Goal: Task Accomplishment & Management: Book appointment/travel/reservation

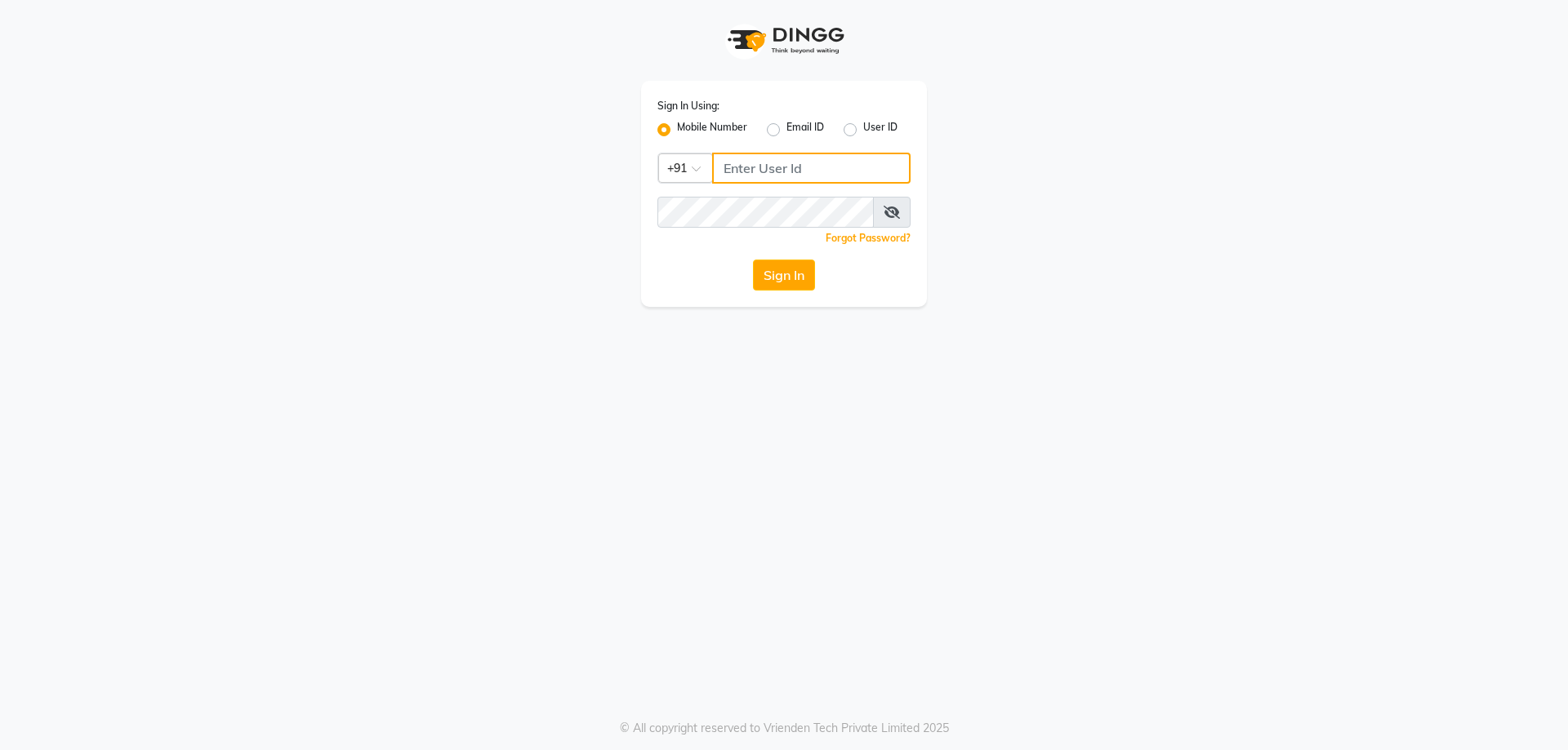
type input "9623022346"
click at [793, 278] on button "Sign In" at bounding box center [783, 274] width 62 height 31
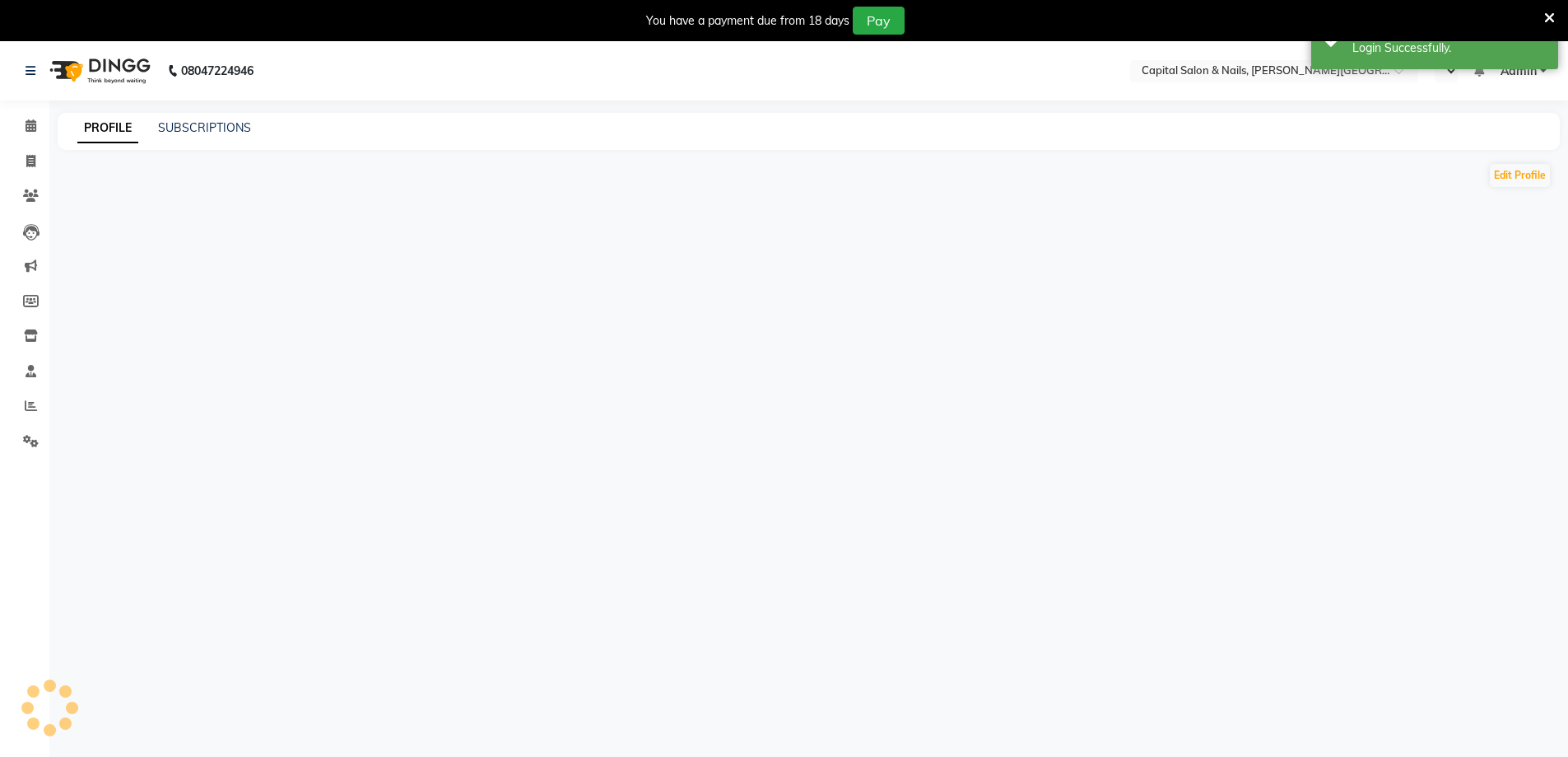
select select "en"
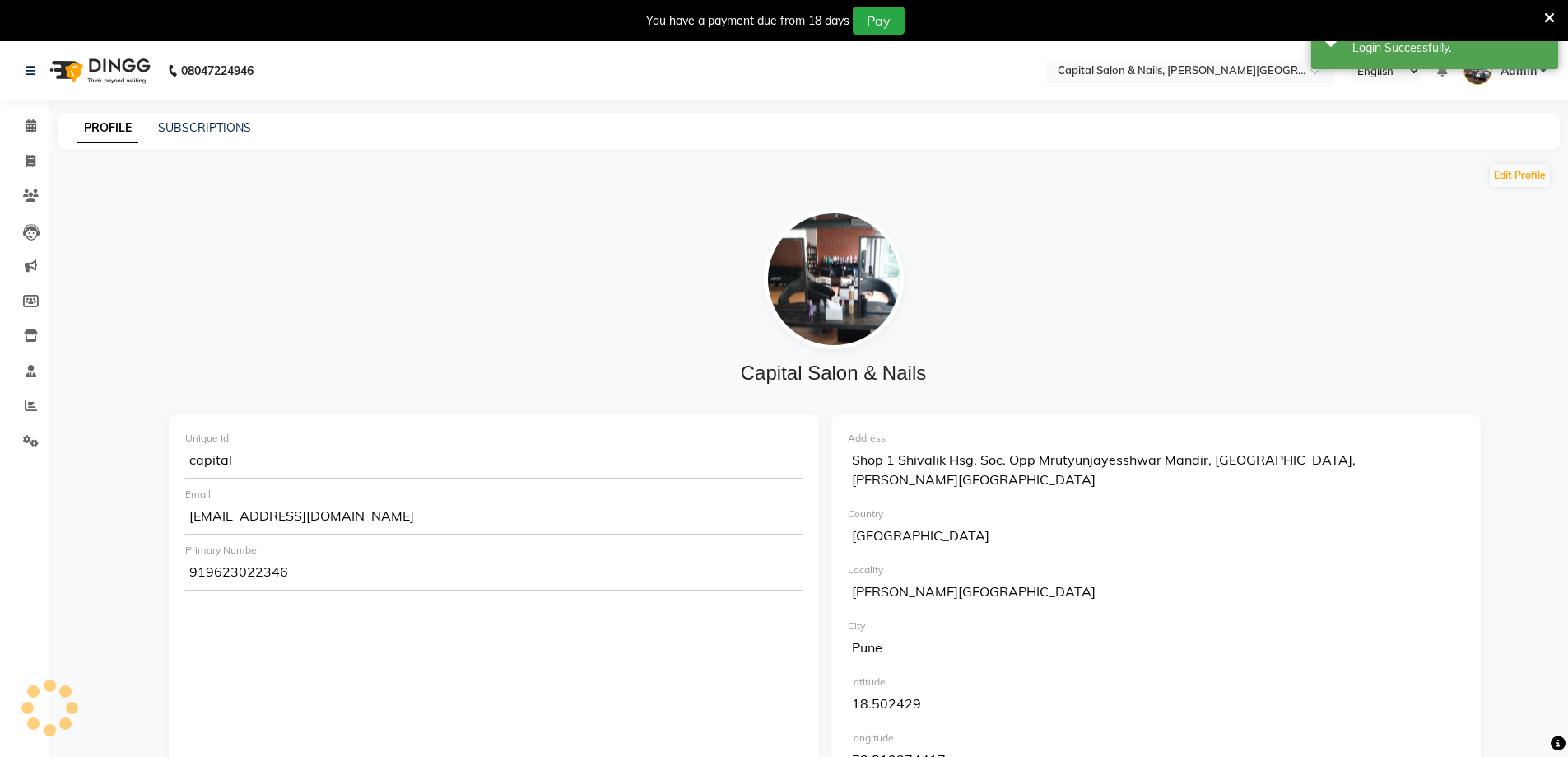
drag, startPoint x: 1547, startPoint y: 17, endPoint x: 1128, endPoint y: 62, distance: 421.4
click at [1505, 26] on div "You have a payment due from 18 days Pay" at bounding box center [784, 20] width 1568 height 41
click at [30, 63] on link at bounding box center [34, 71] width 17 height 46
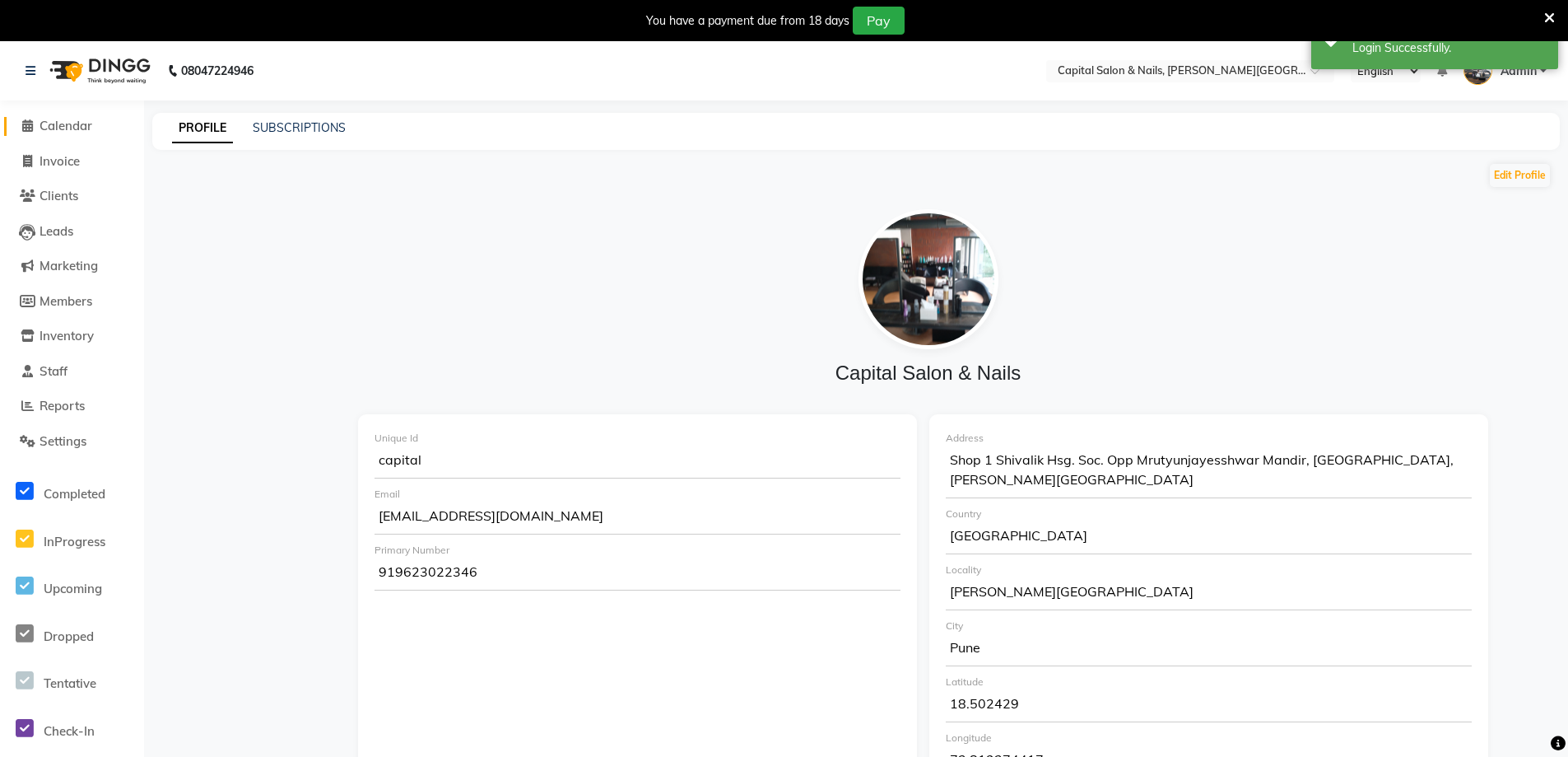
click at [66, 119] on span "Calendar" at bounding box center [66, 126] width 53 height 16
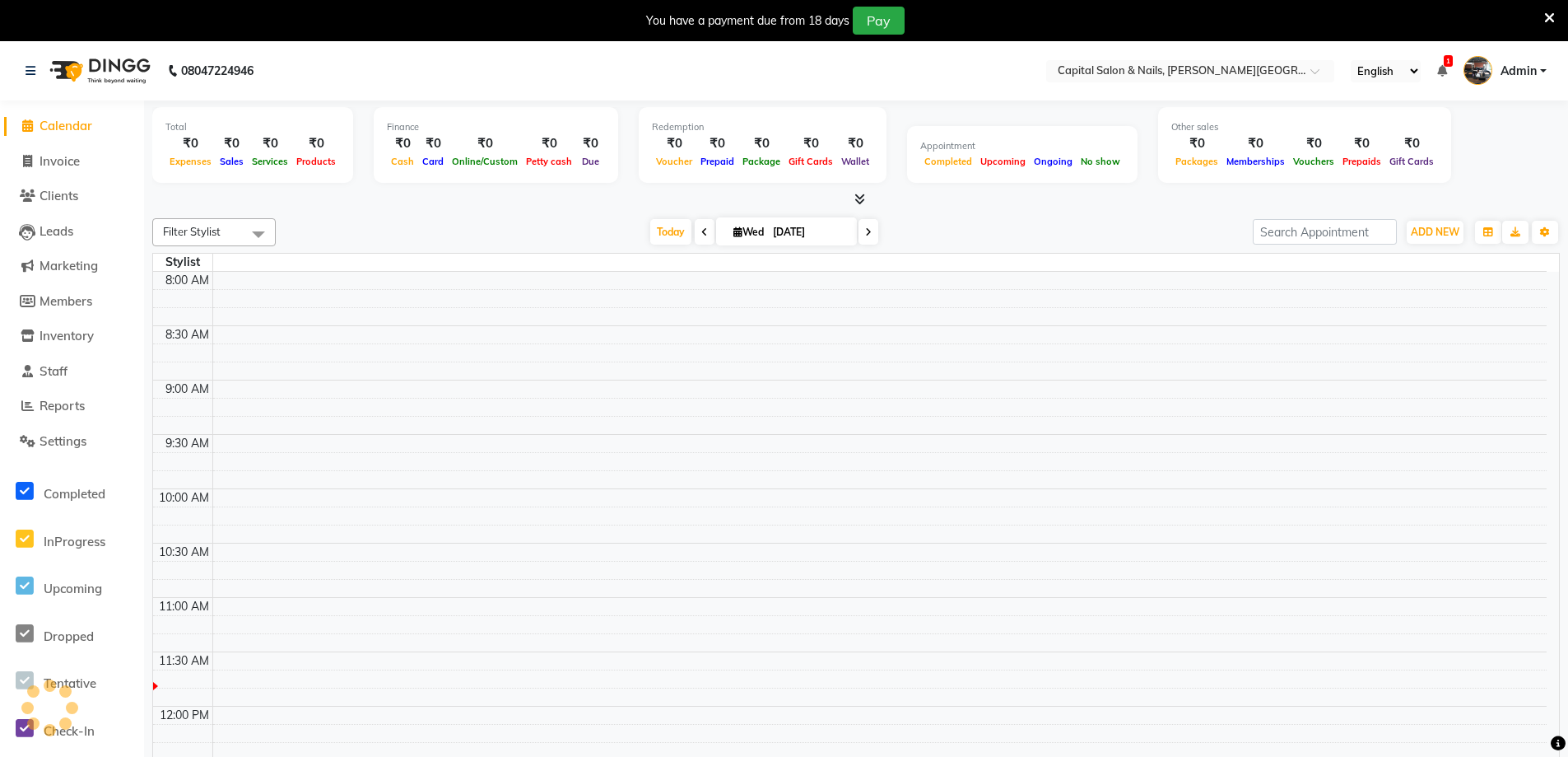
scroll to position [327, 0]
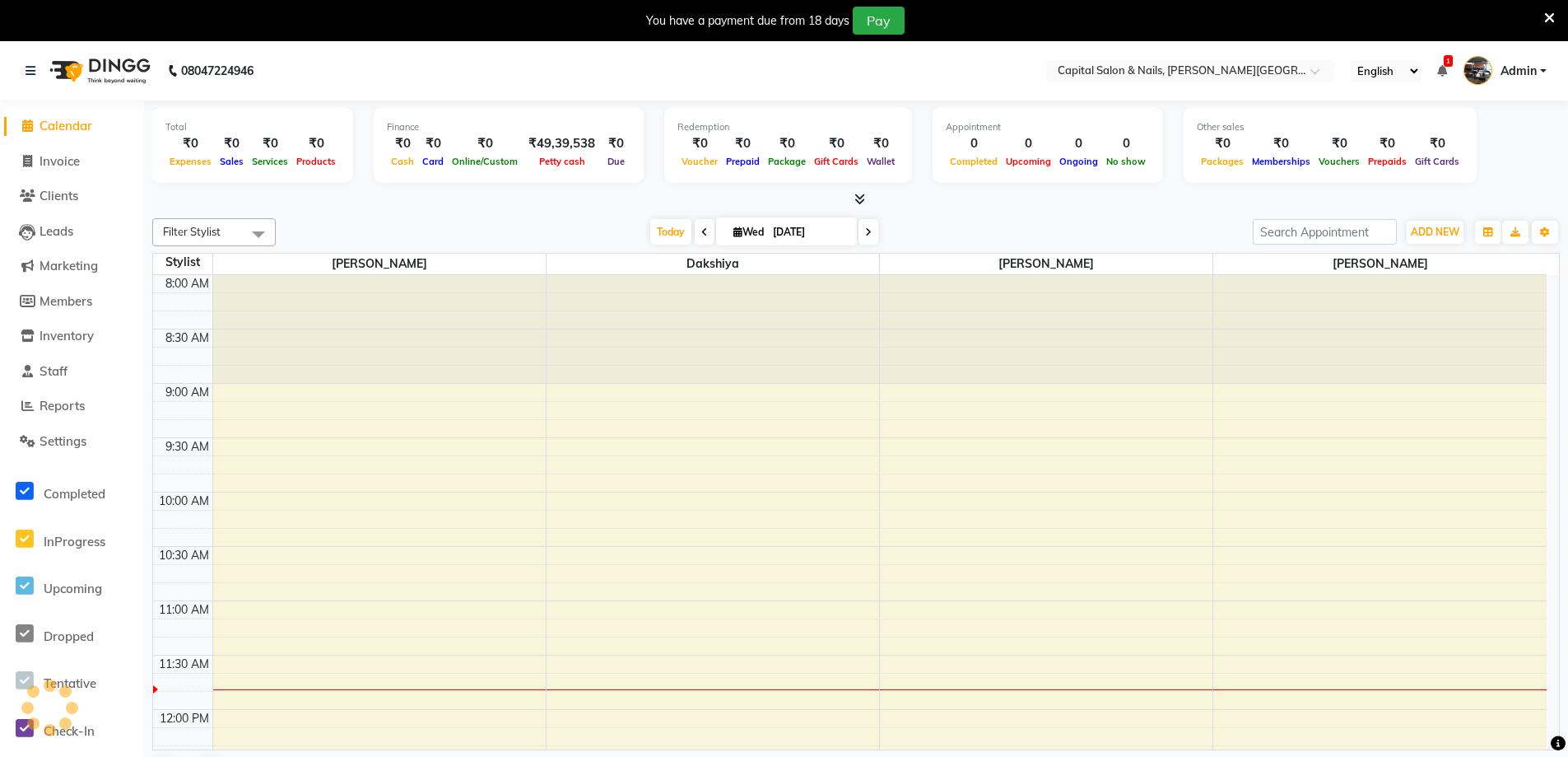
click at [1554, 11] on icon at bounding box center [1549, 18] width 11 height 15
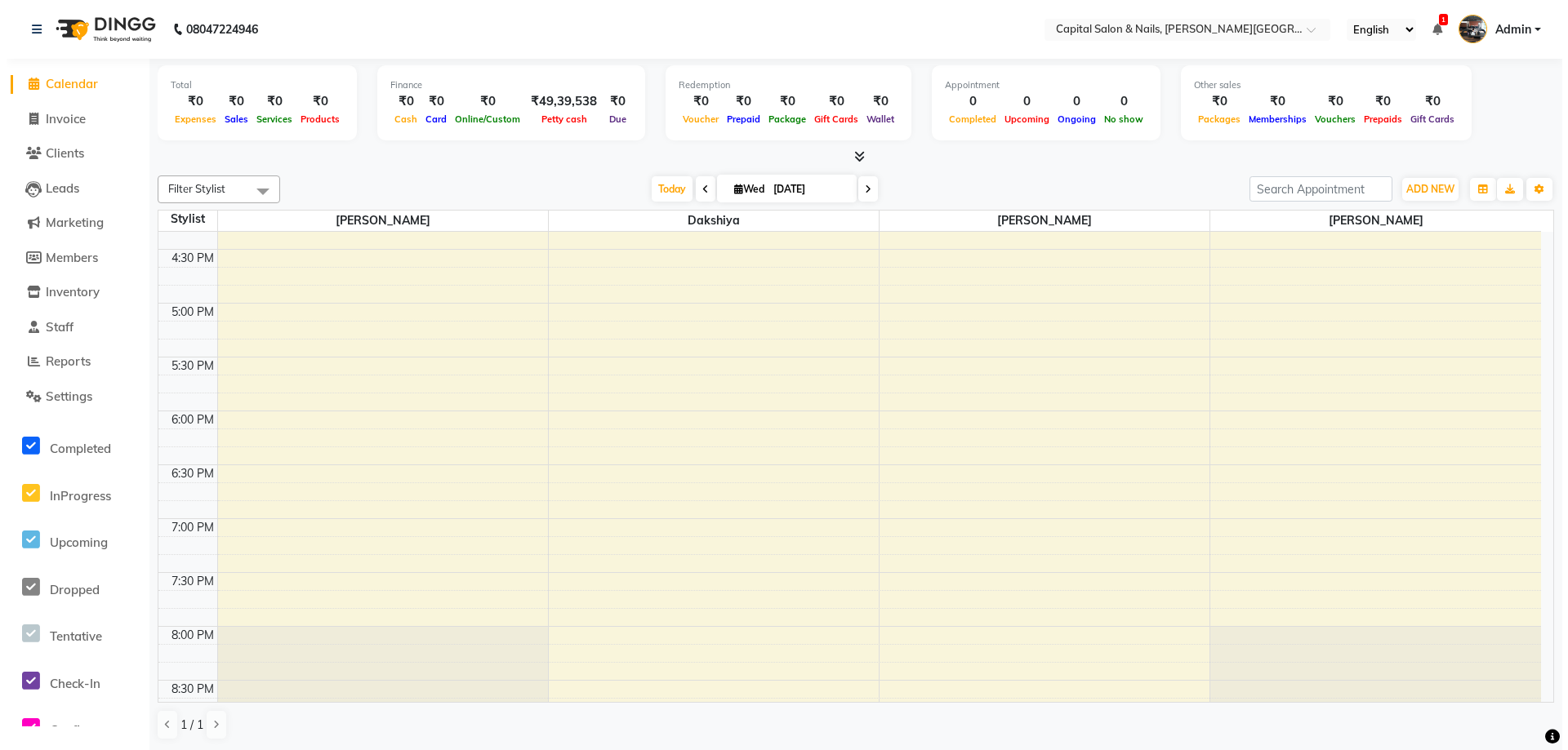
scroll to position [163, 0]
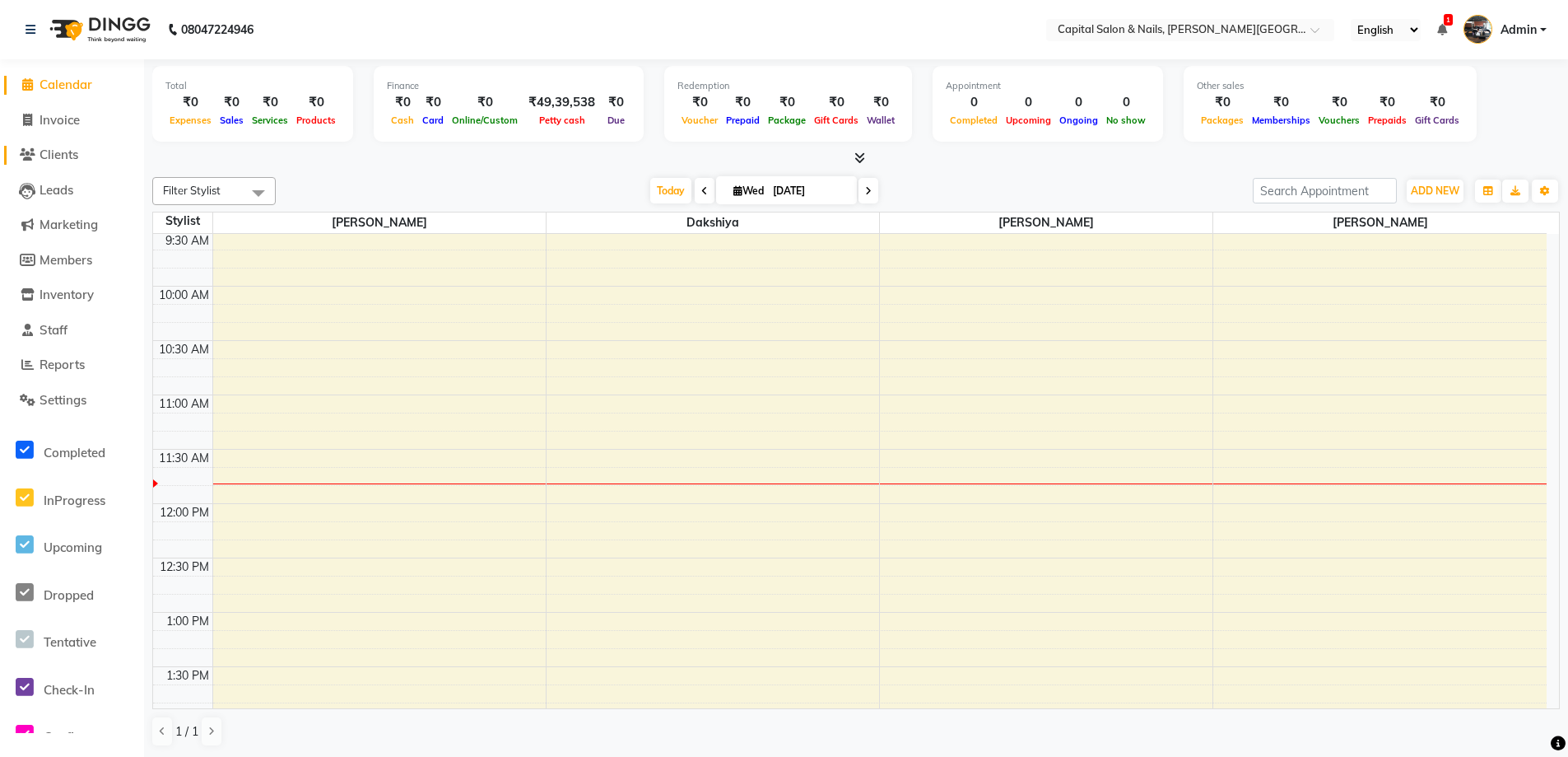
click at [55, 149] on span "Clients" at bounding box center [59, 154] width 39 height 16
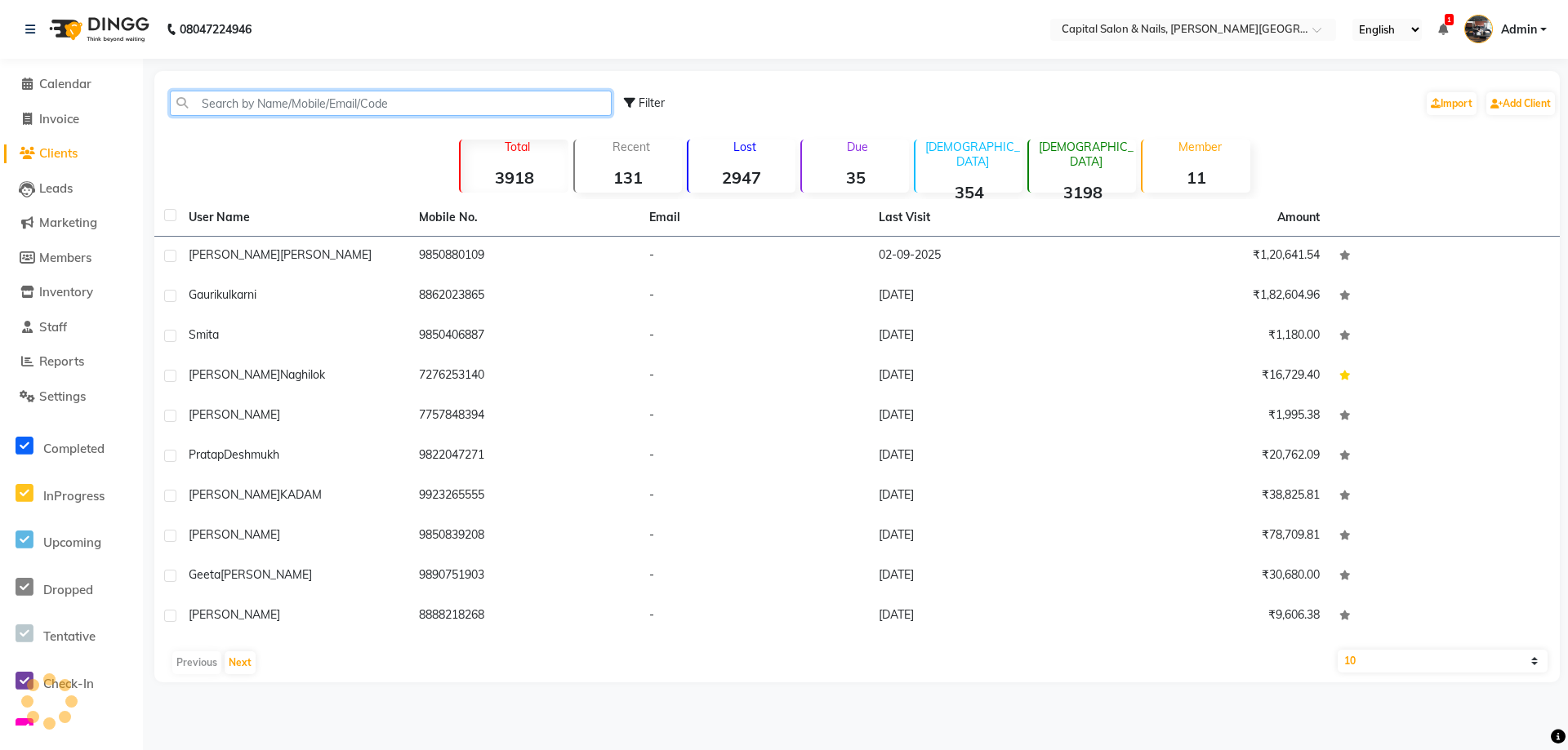
click at [556, 104] on input "text" at bounding box center [390, 104] width 441 height 26
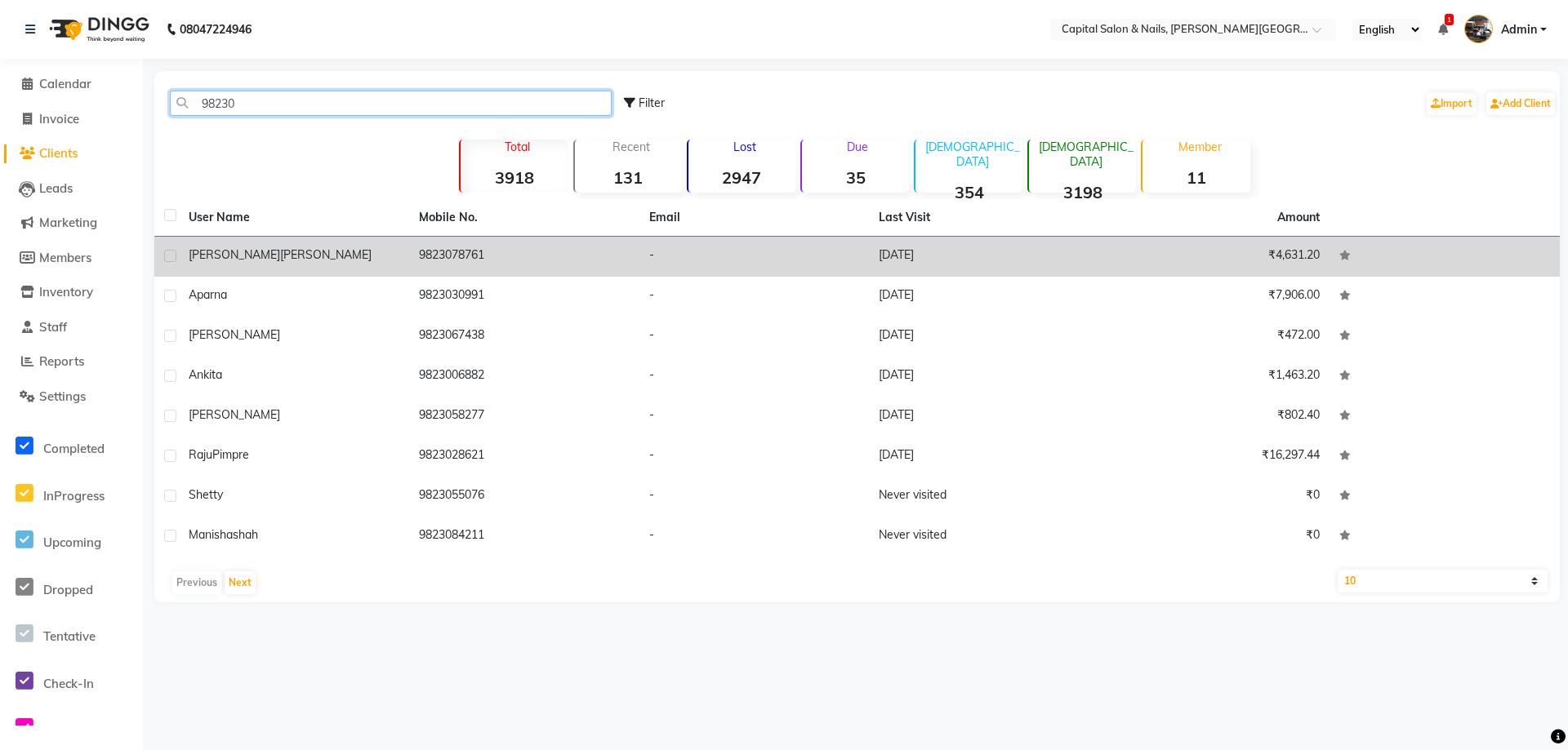
type input "98230"
click at [480, 250] on td "9823078761" at bounding box center [523, 257] width 230 height 40
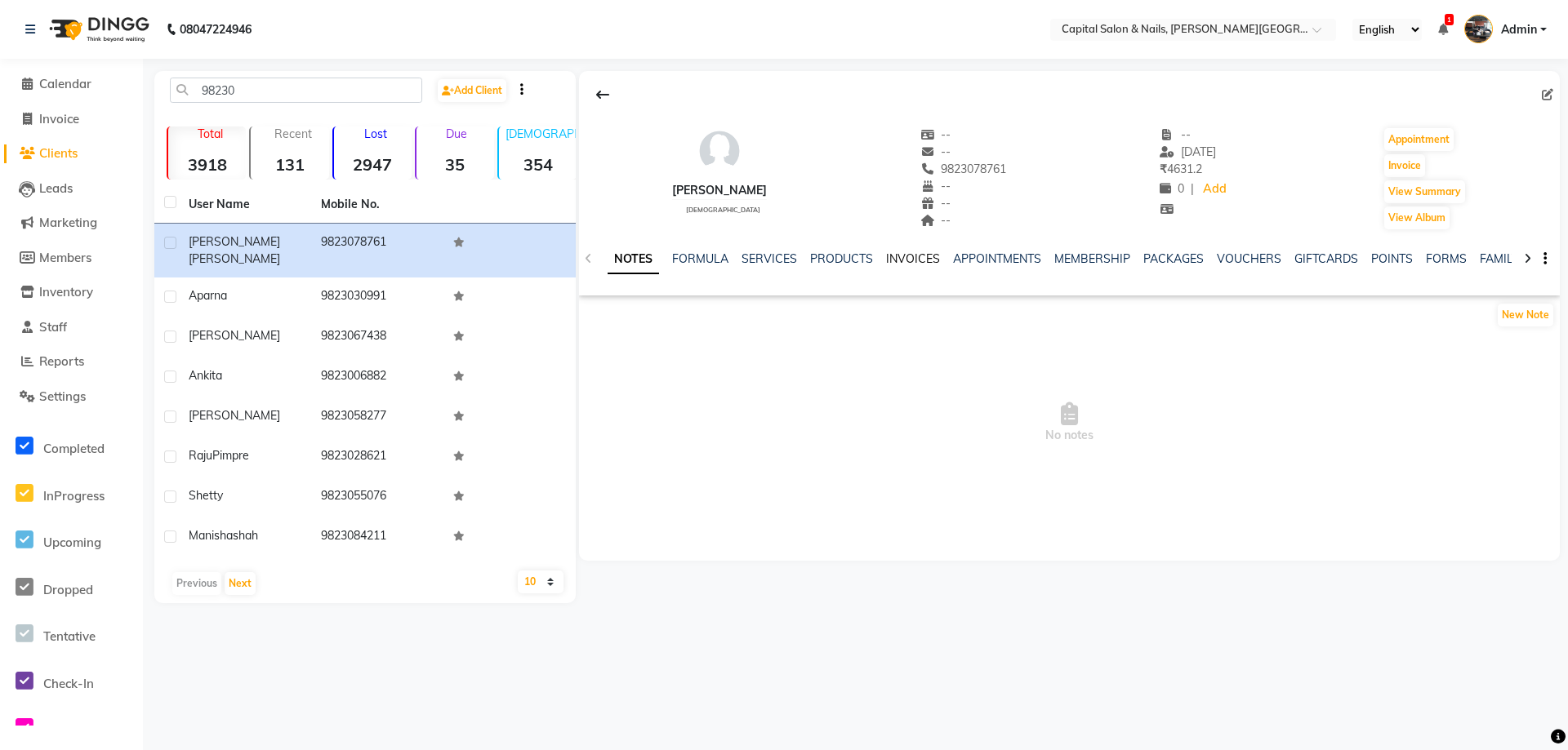
click at [902, 252] on link "INVOICES" at bounding box center [912, 259] width 54 height 15
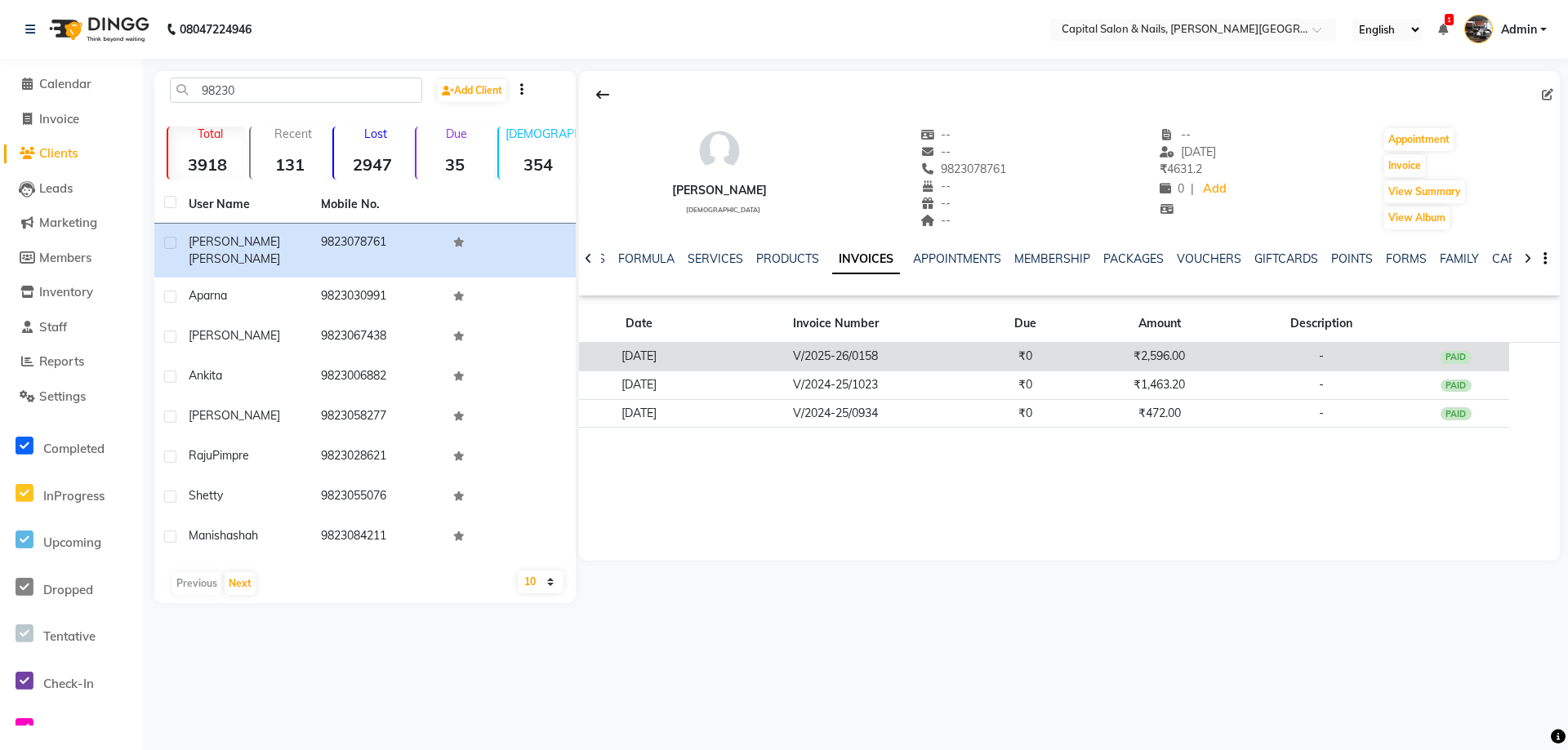
click at [941, 346] on td "V/2025-26/0158" at bounding box center [835, 356] width 272 height 29
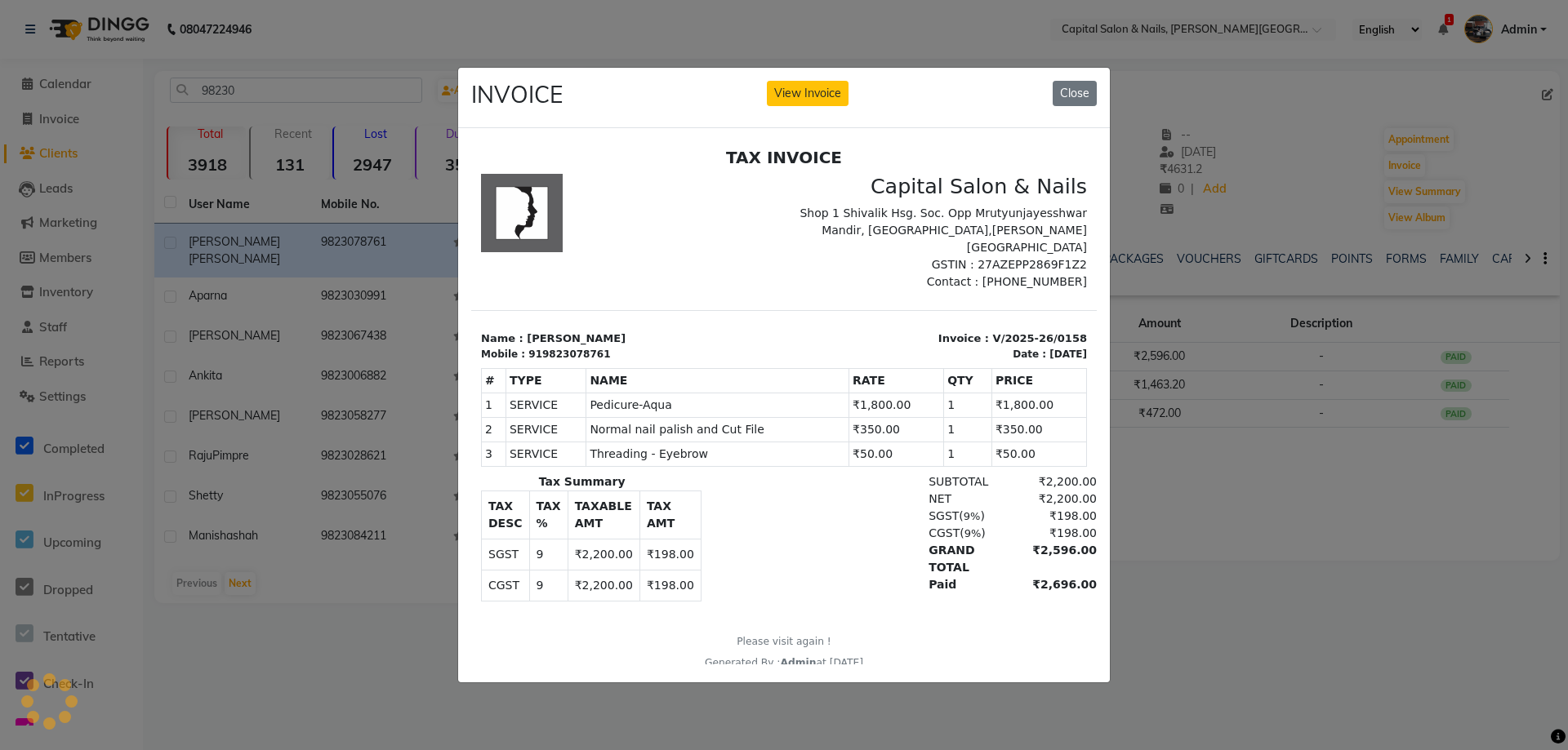
drag, startPoint x: 1077, startPoint y: 85, endPoint x: 1072, endPoint y: 116, distance: 31.4
click at [1072, 89] on button "Close" at bounding box center [1074, 94] width 44 height 26
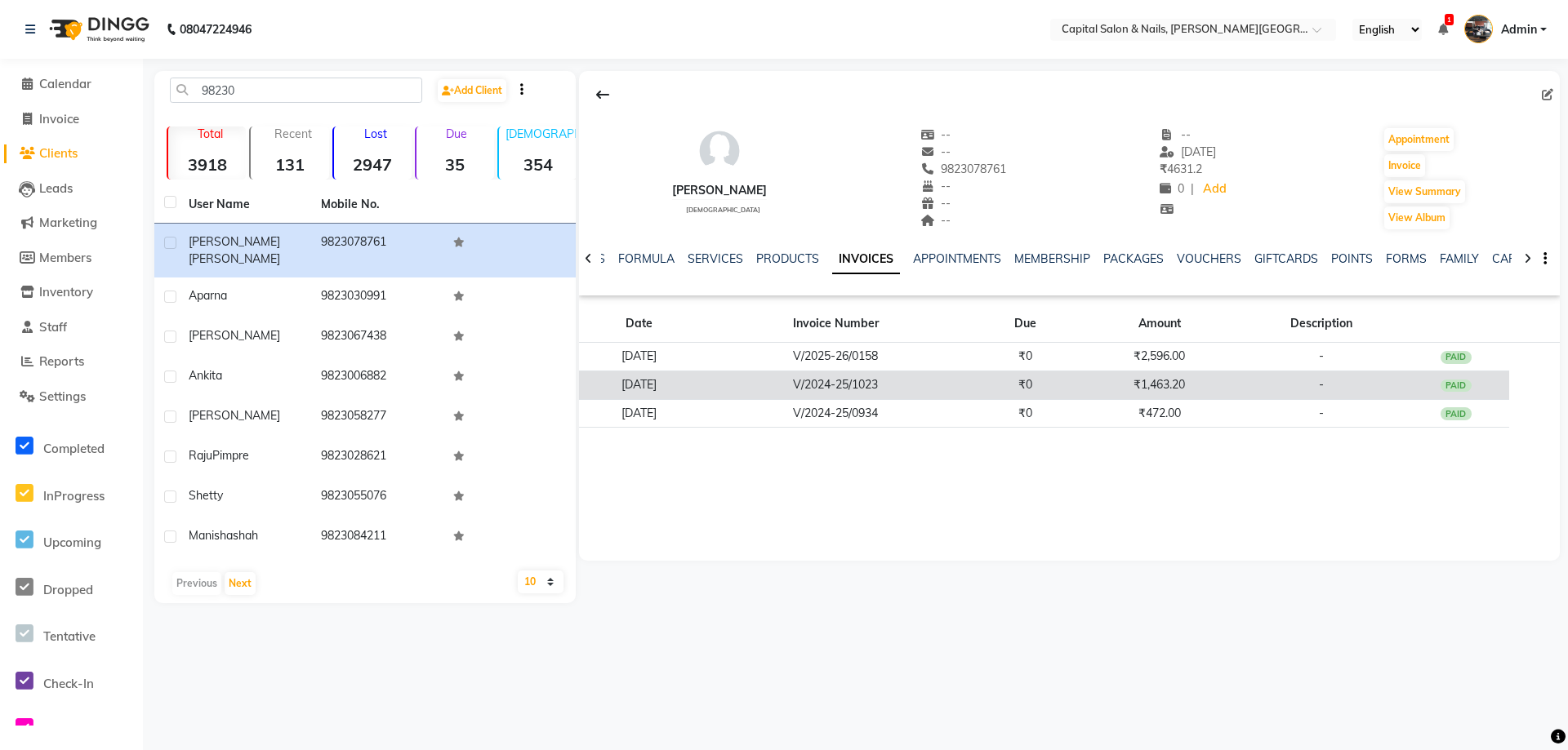
click at [1152, 375] on td "₹1,463.20" at bounding box center [1159, 384] width 160 height 29
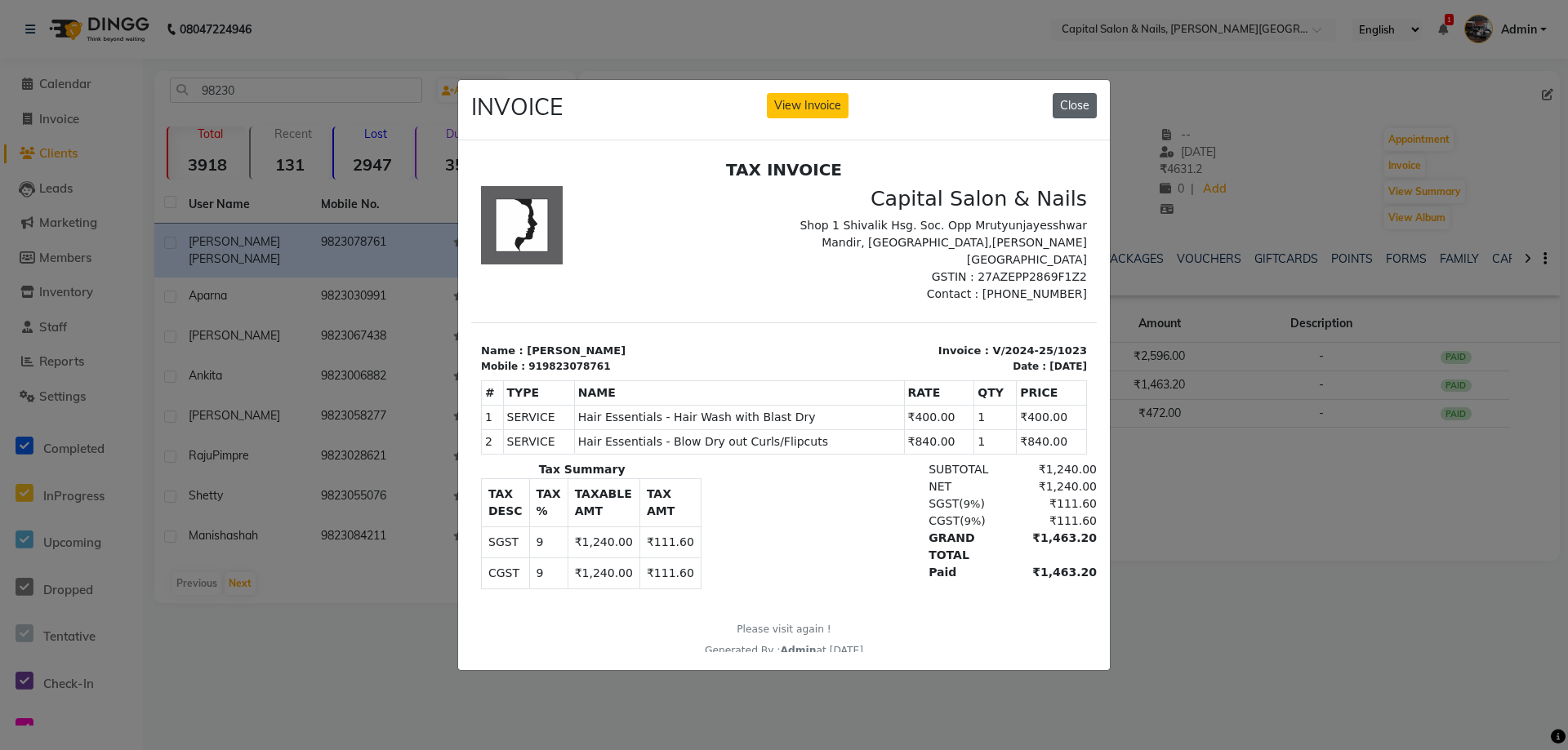
drag, startPoint x: 1072, startPoint y: 93, endPoint x: 989, endPoint y: 125, distance: 89.0
click at [1071, 95] on button "Close" at bounding box center [1074, 106] width 44 height 26
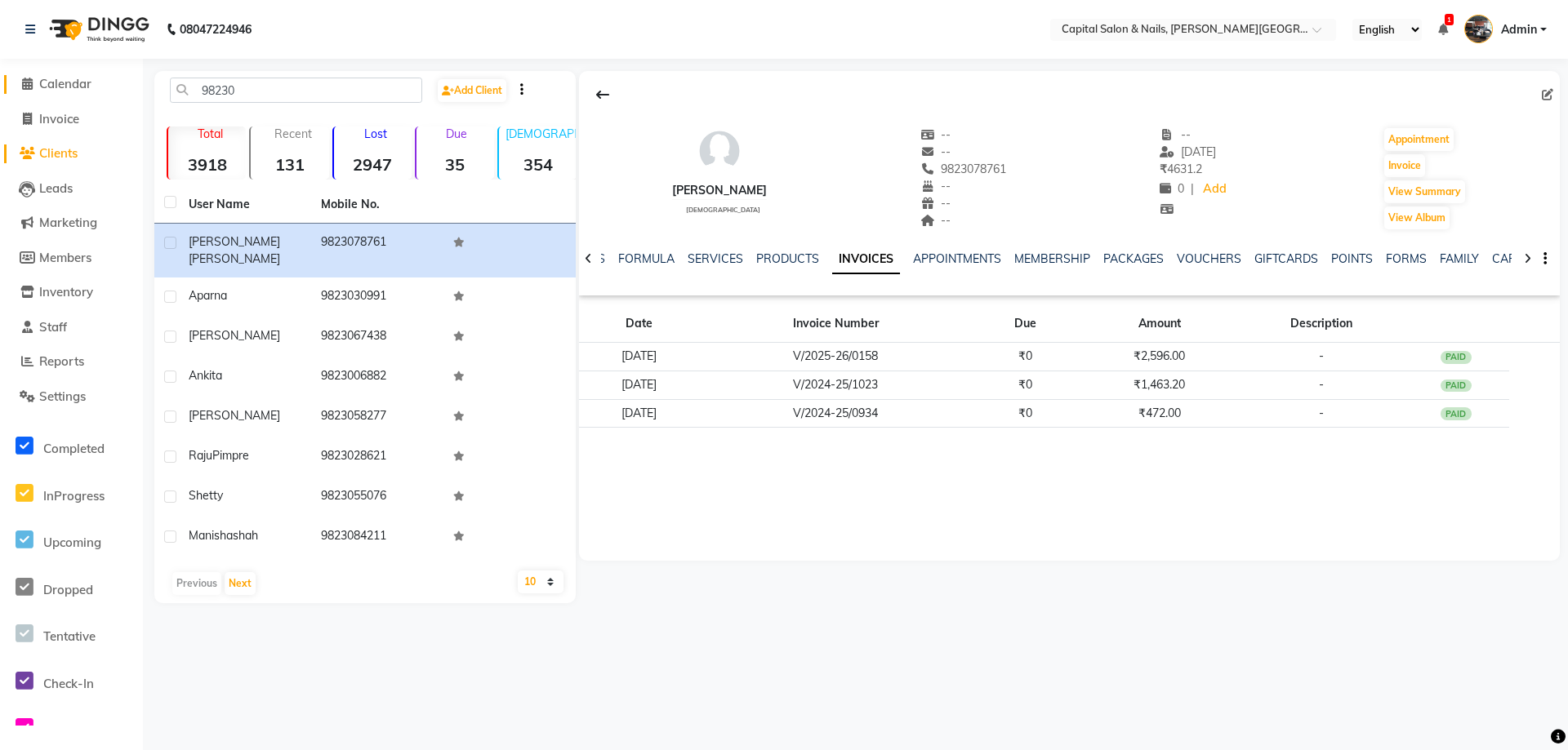
click at [71, 78] on span "Calendar" at bounding box center [65, 84] width 52 height 16
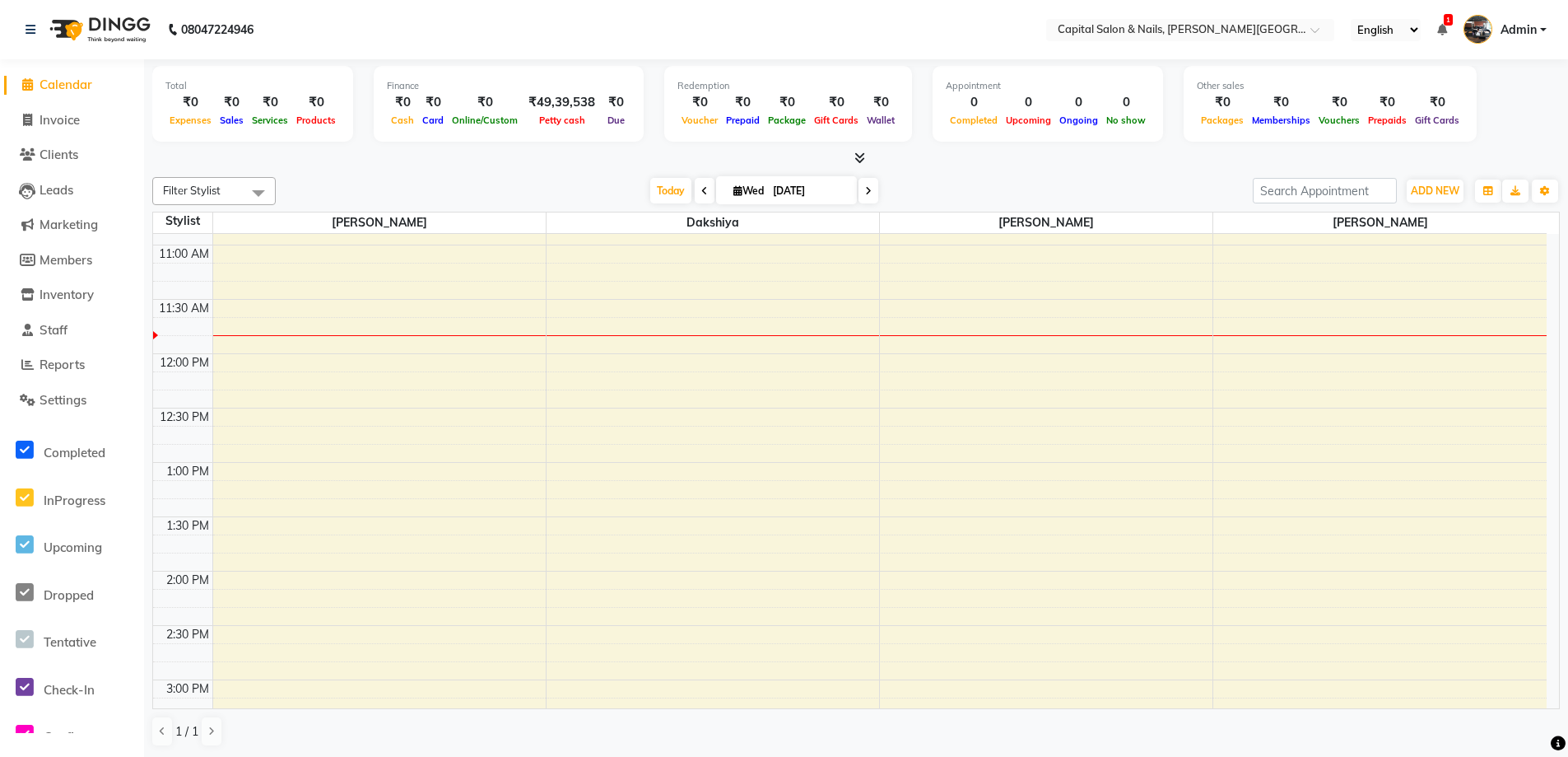
scroll to position [494, 0]
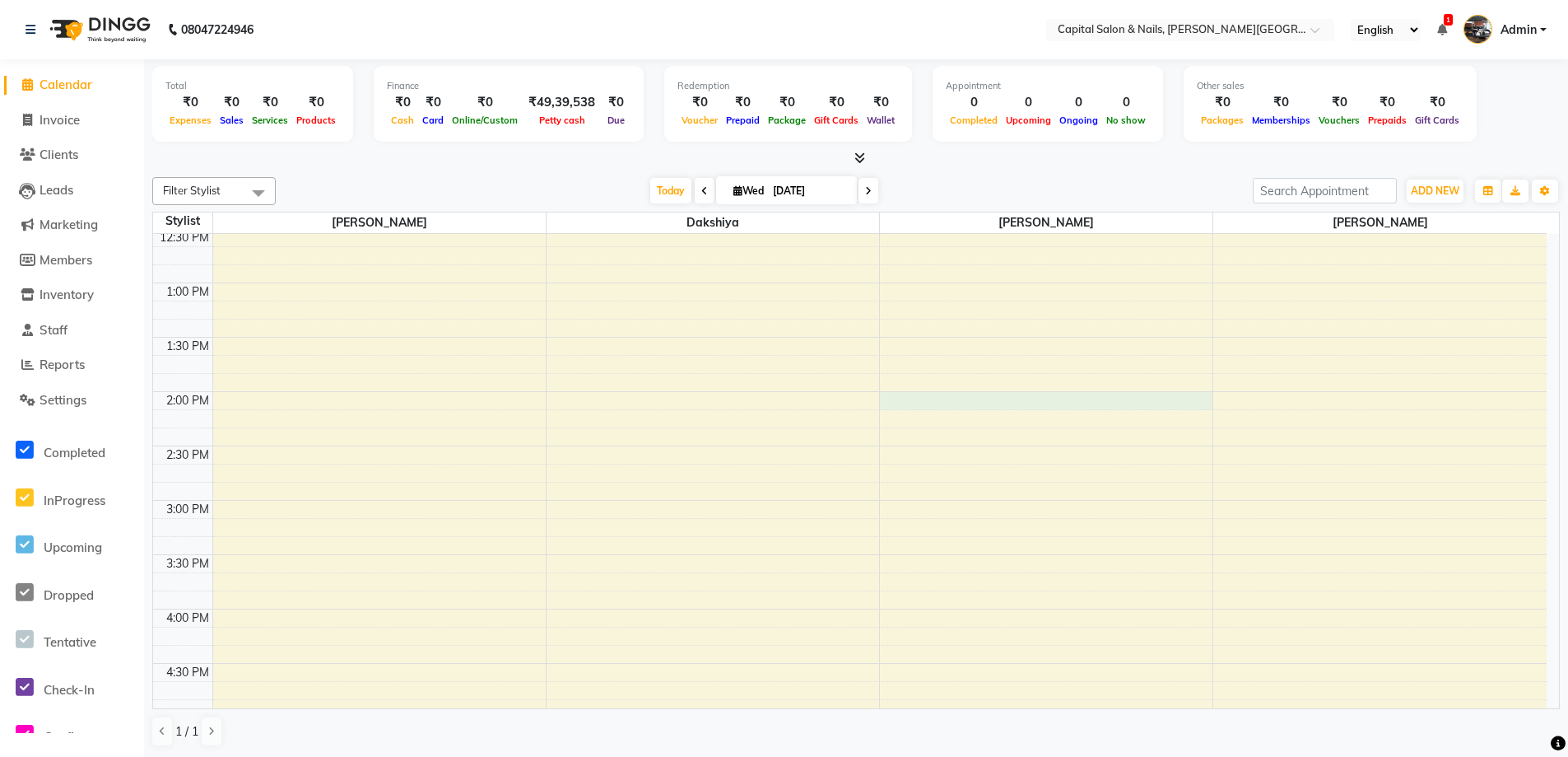
click at [906, 395] on div "8:00 AM 8:30 AM 9:00 AM 9:30 AM 10:00 AM 10:30 AM 11:00 AM 11:30 AM 12:00 PM 12…" at bounding box center [850, 555] width 1394 height 1630
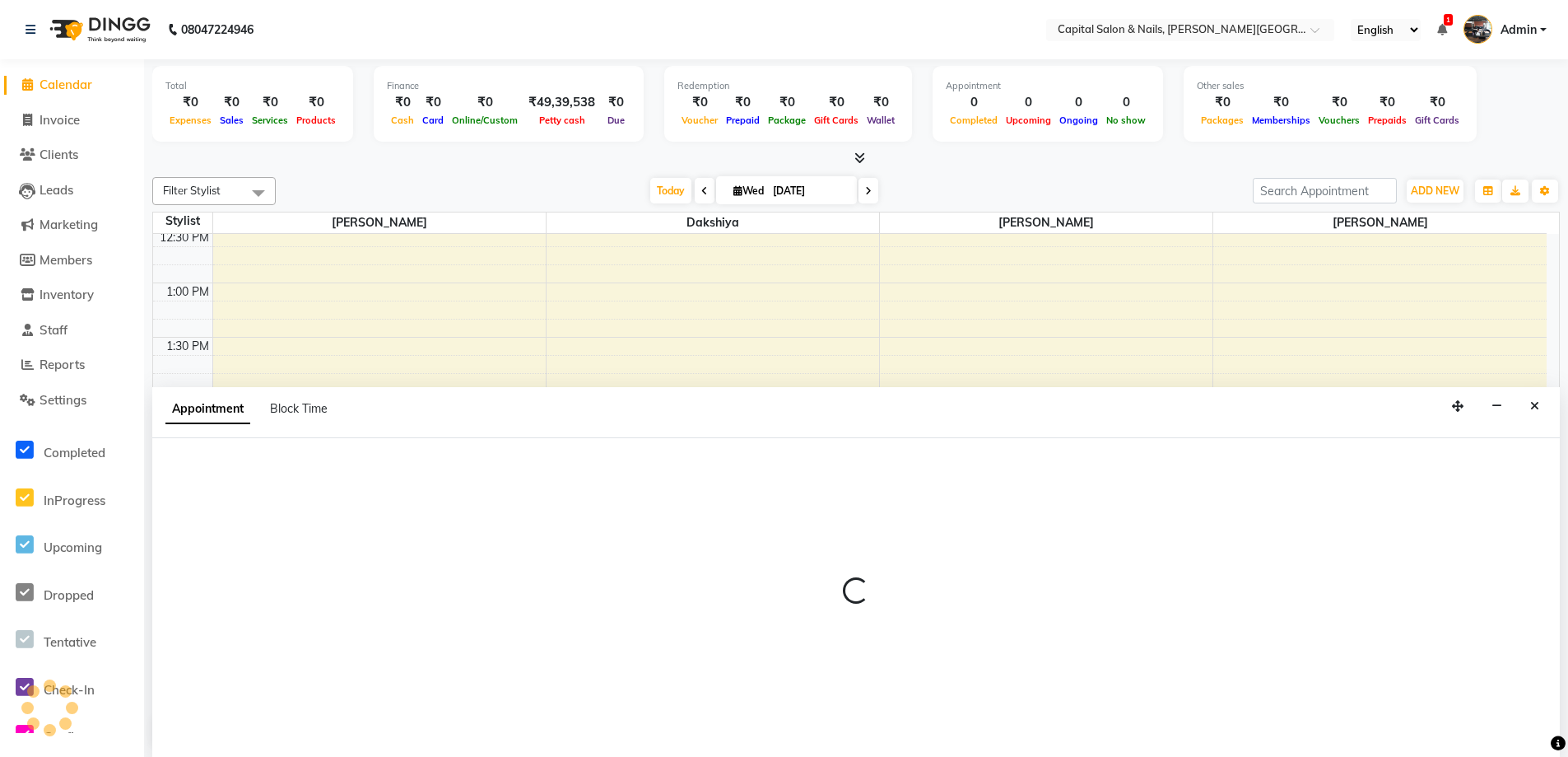
scroll to position [1, 0]
select select "54578"
select select "tentative"
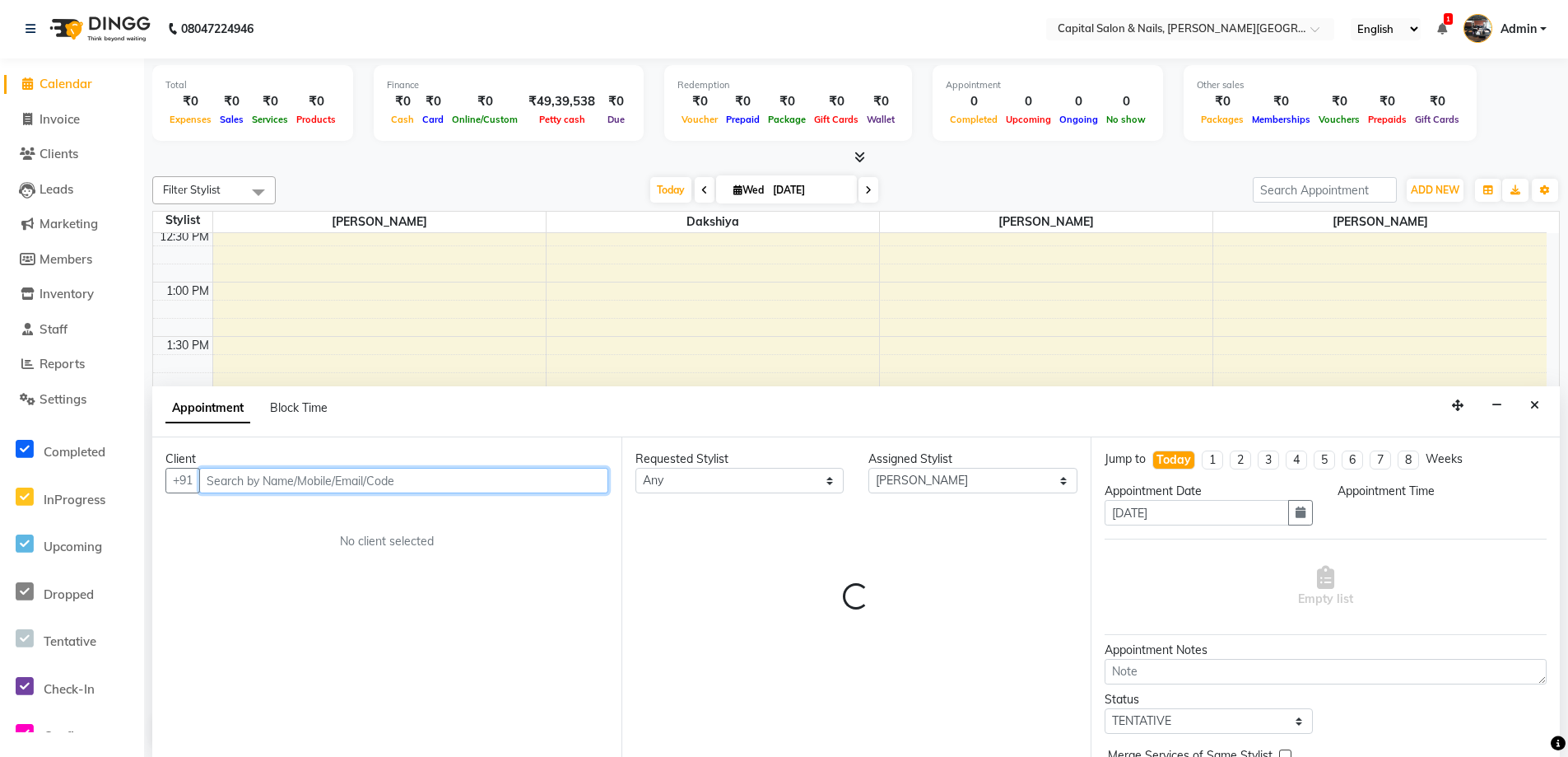
select select "840"
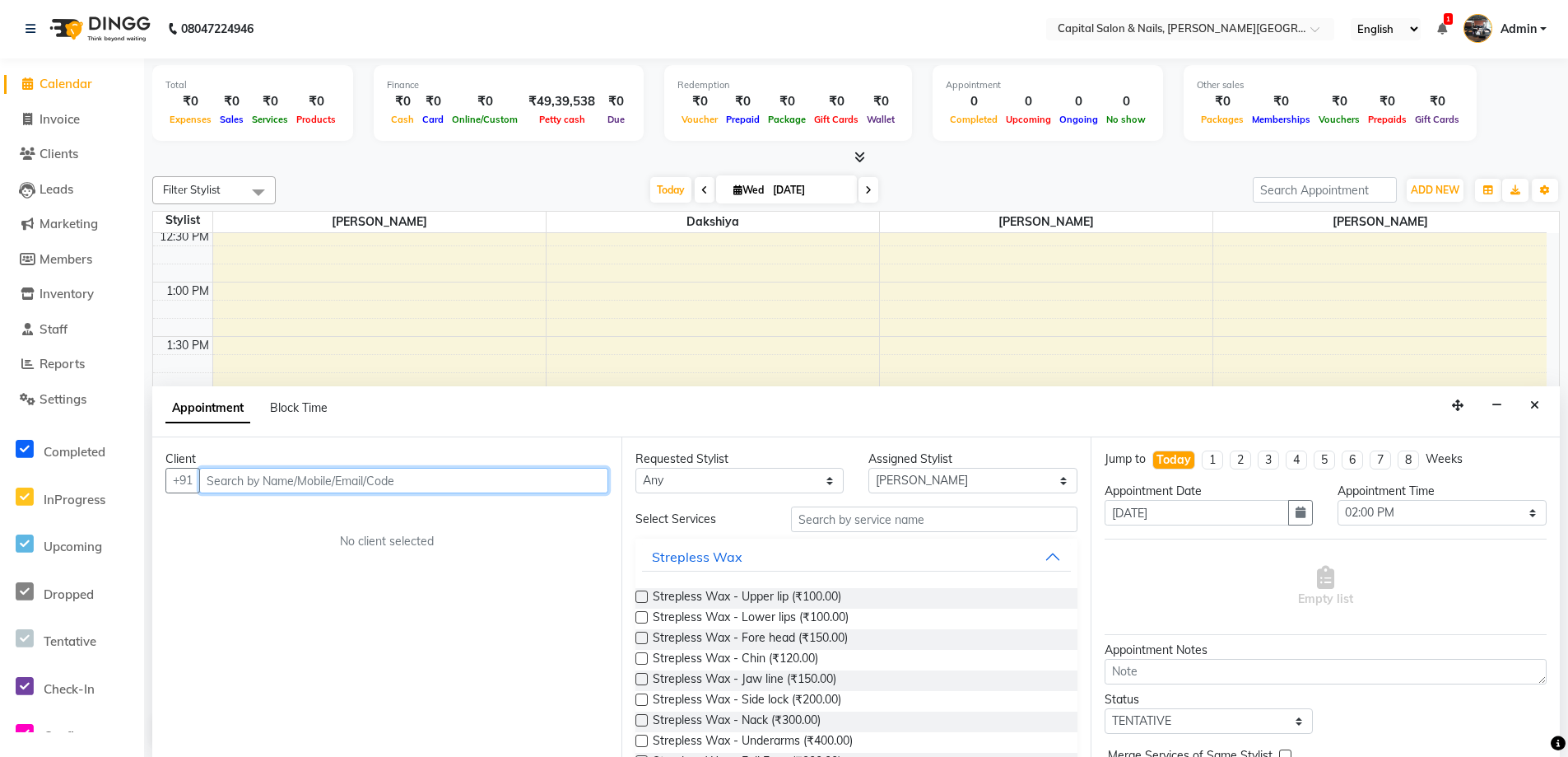
click at [508, 480] on input "text" at bounding box center [403, 481] width 409 height 26
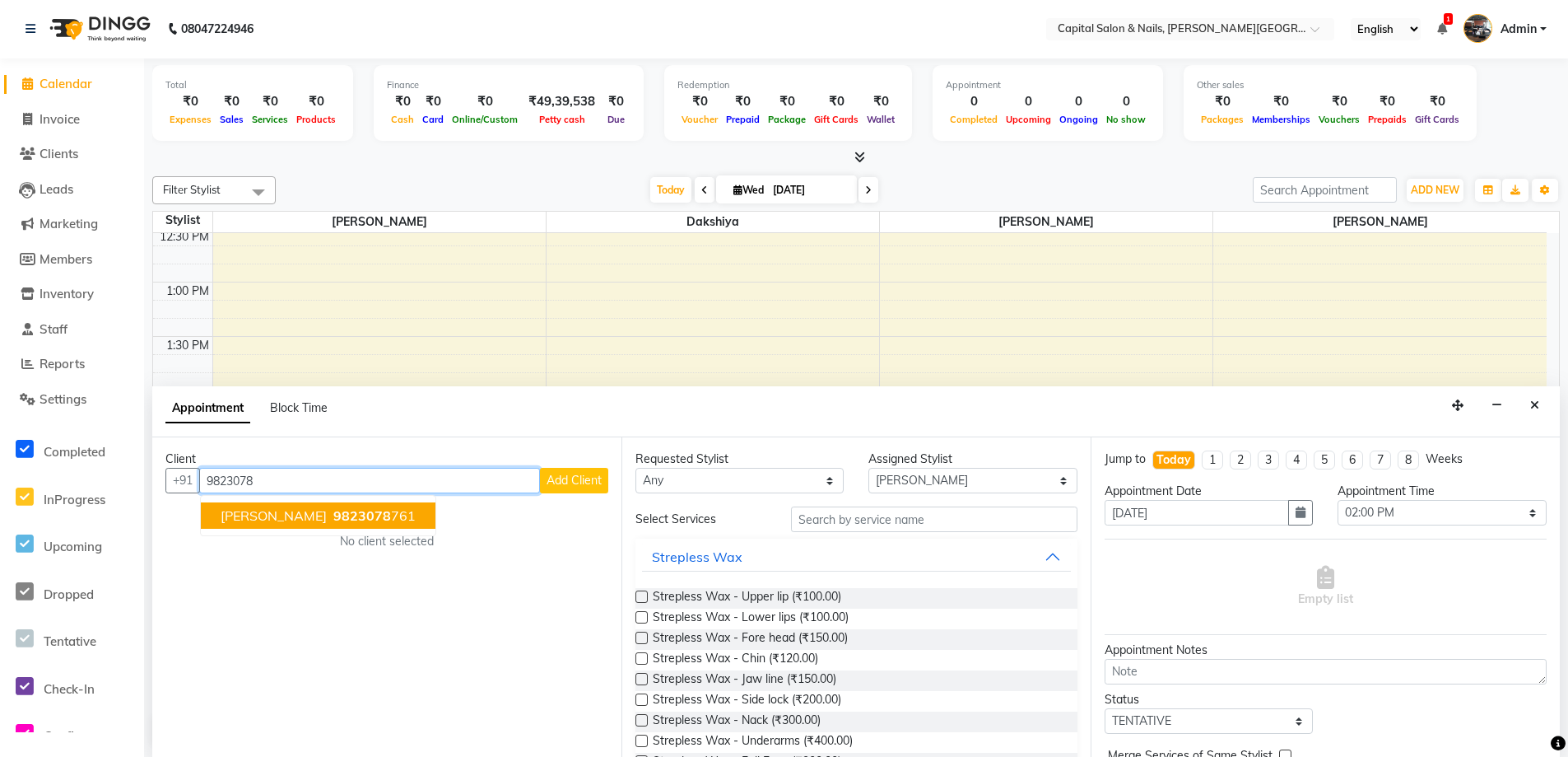
click at [391, 509] on span "9823078" at bounding box center [362, 515] width 58 height 17
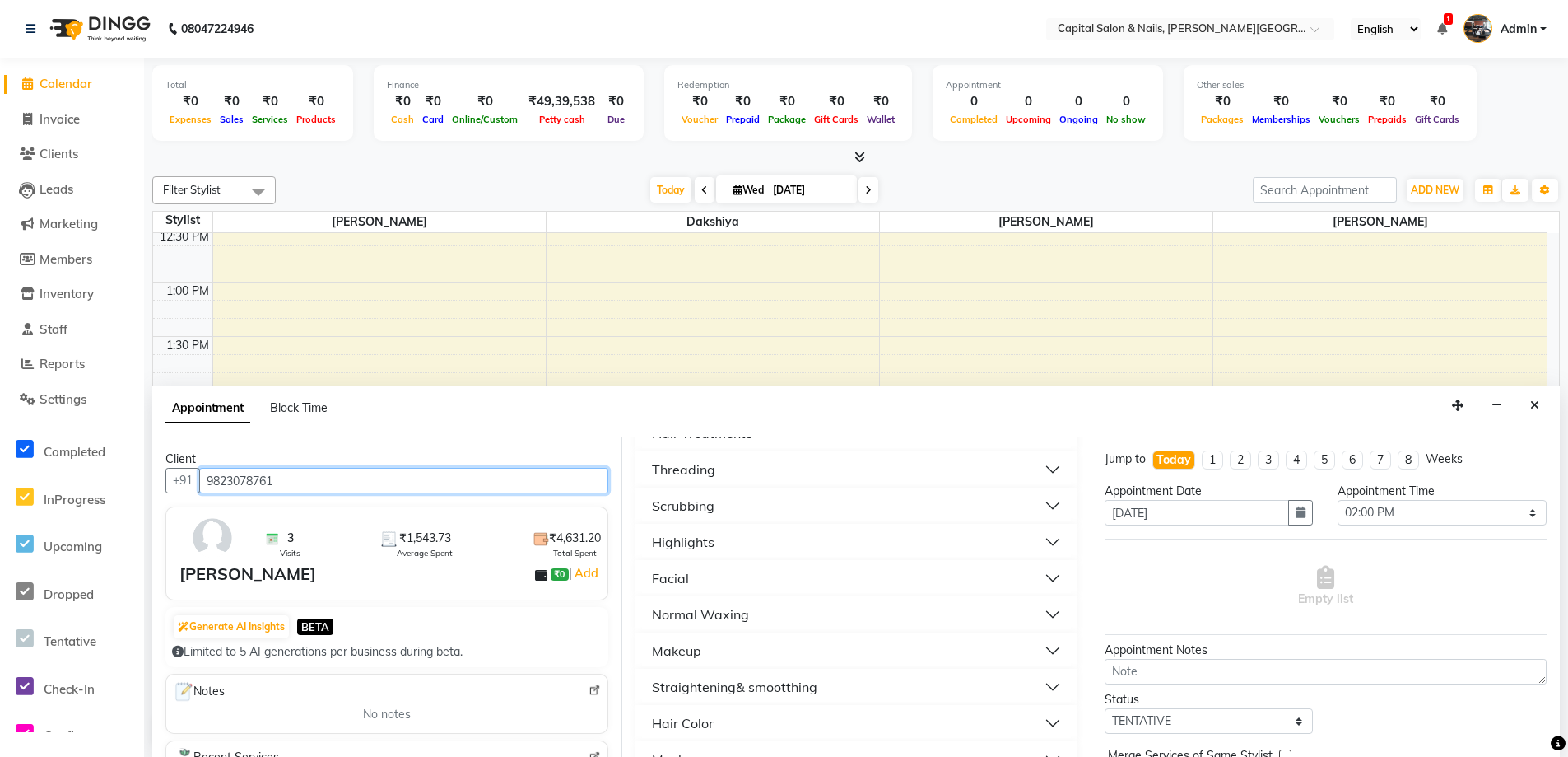
scroll to position [577, 0]
type input "9823078761"
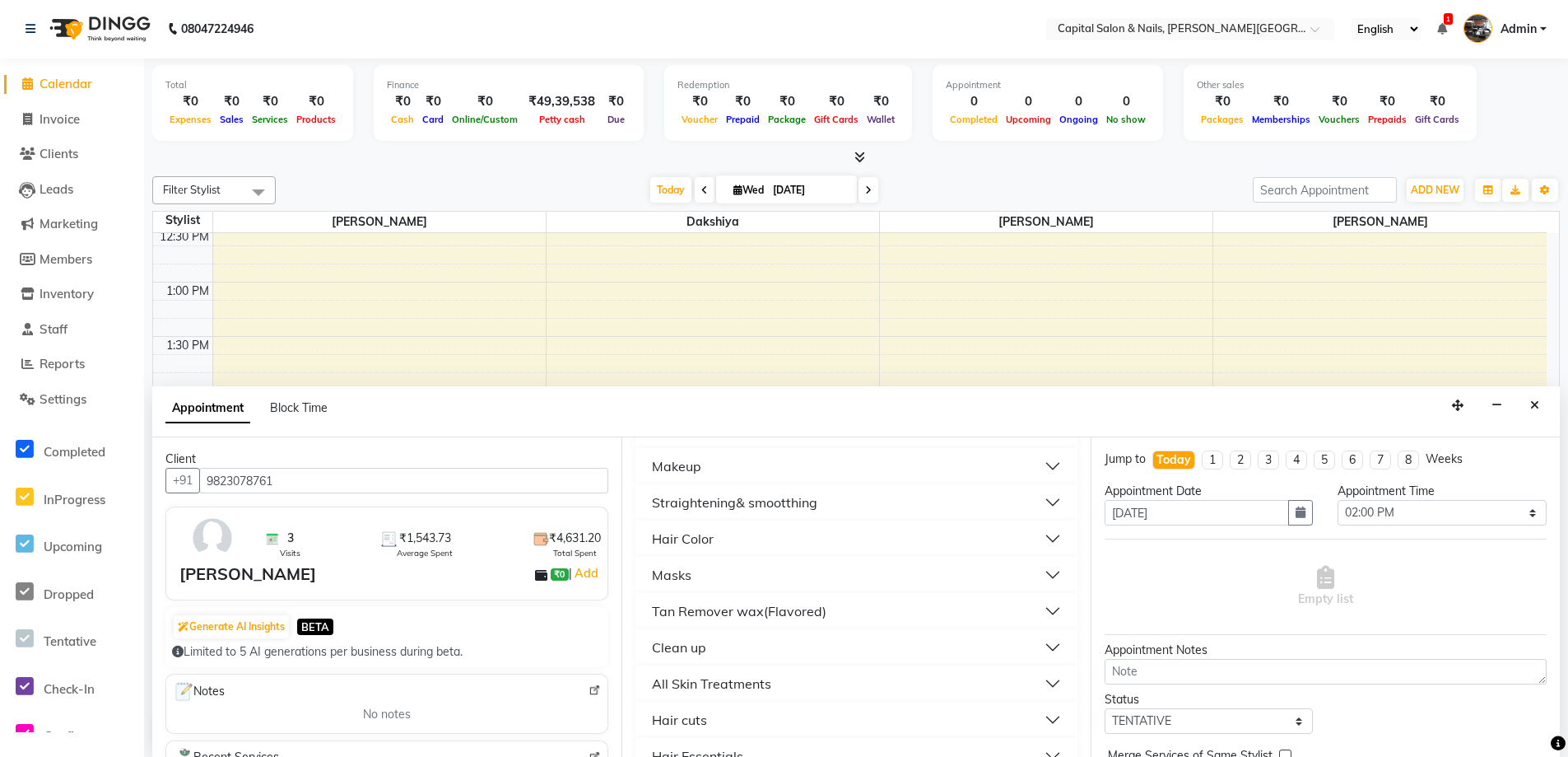
click at [721, 534] on button "Hair Color" at bounding box center [856, 539] width 429 height 30
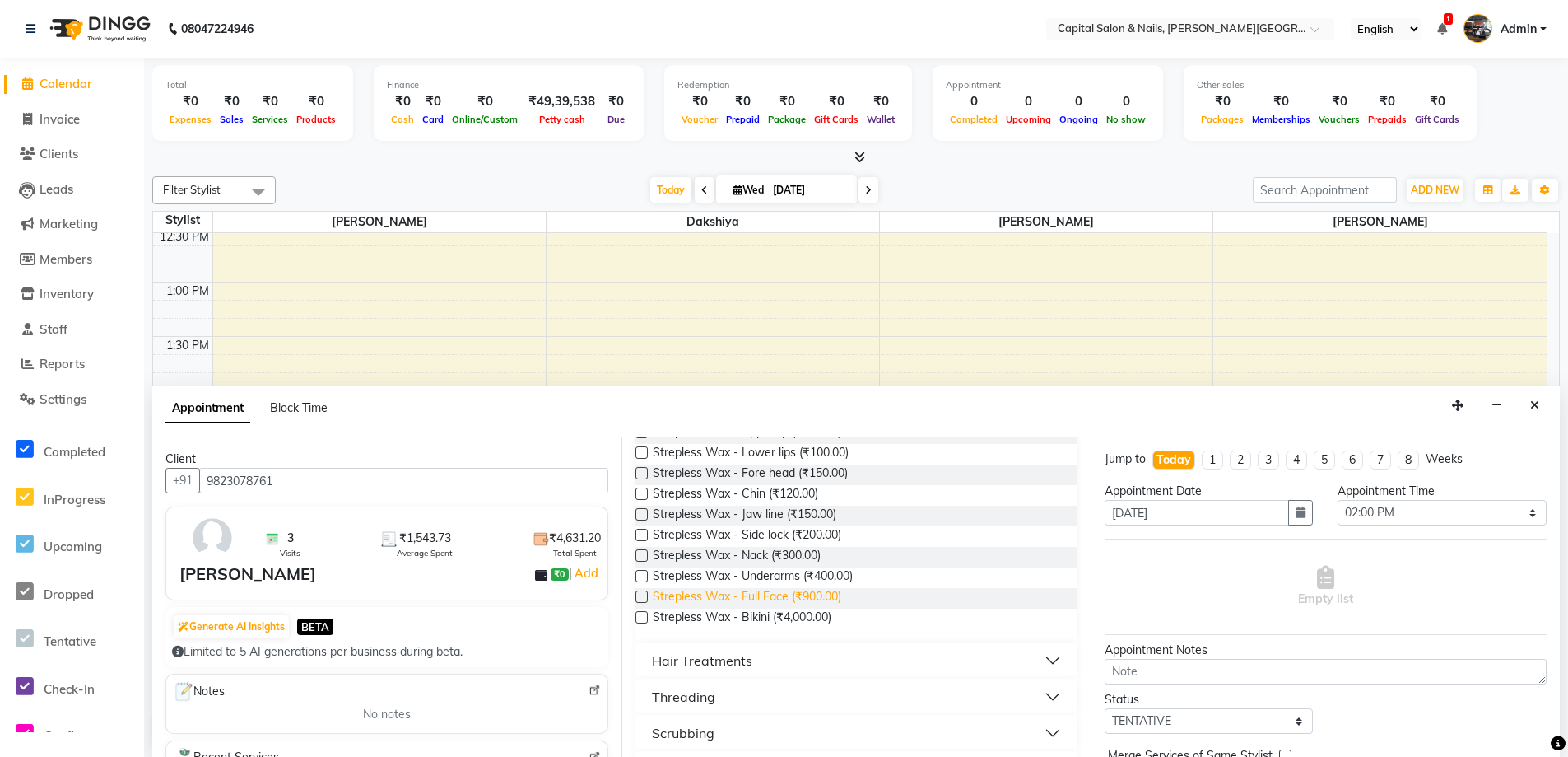
scroll to position [330, 0]
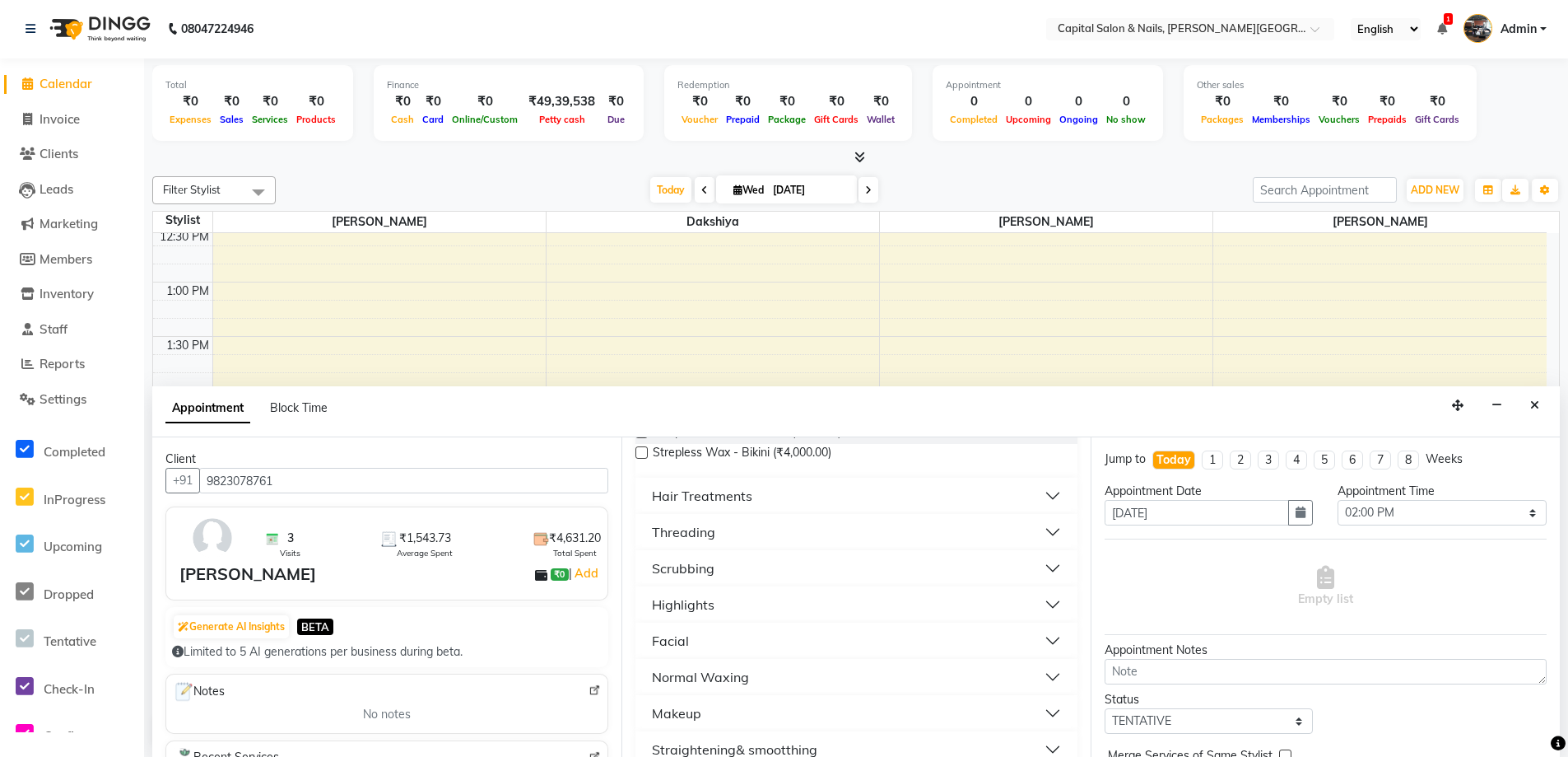
click at [690, 632] on button "Facial" at bounding box center [856, 640] width 429 height 30
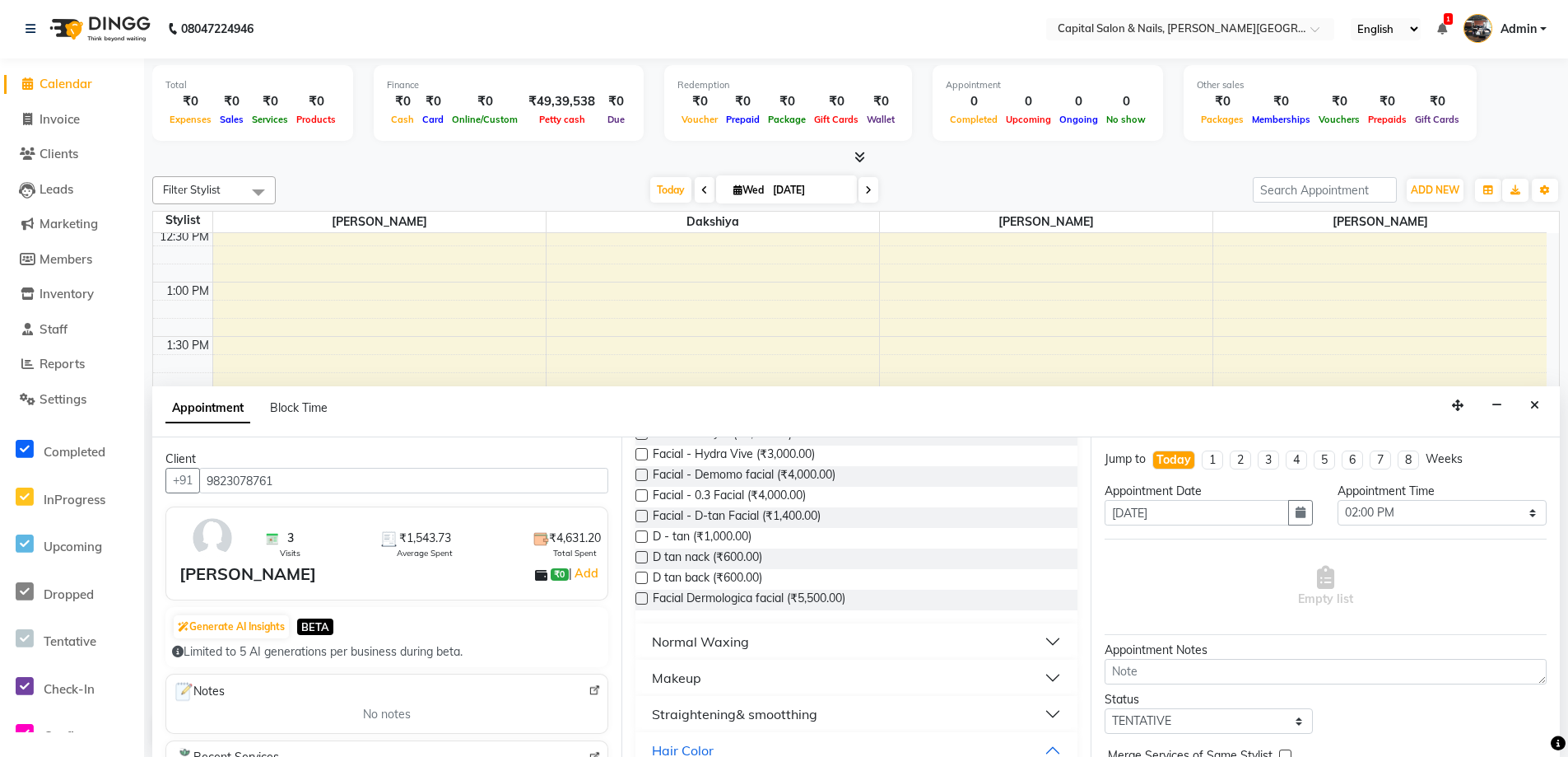
scroll to position [577, 0]
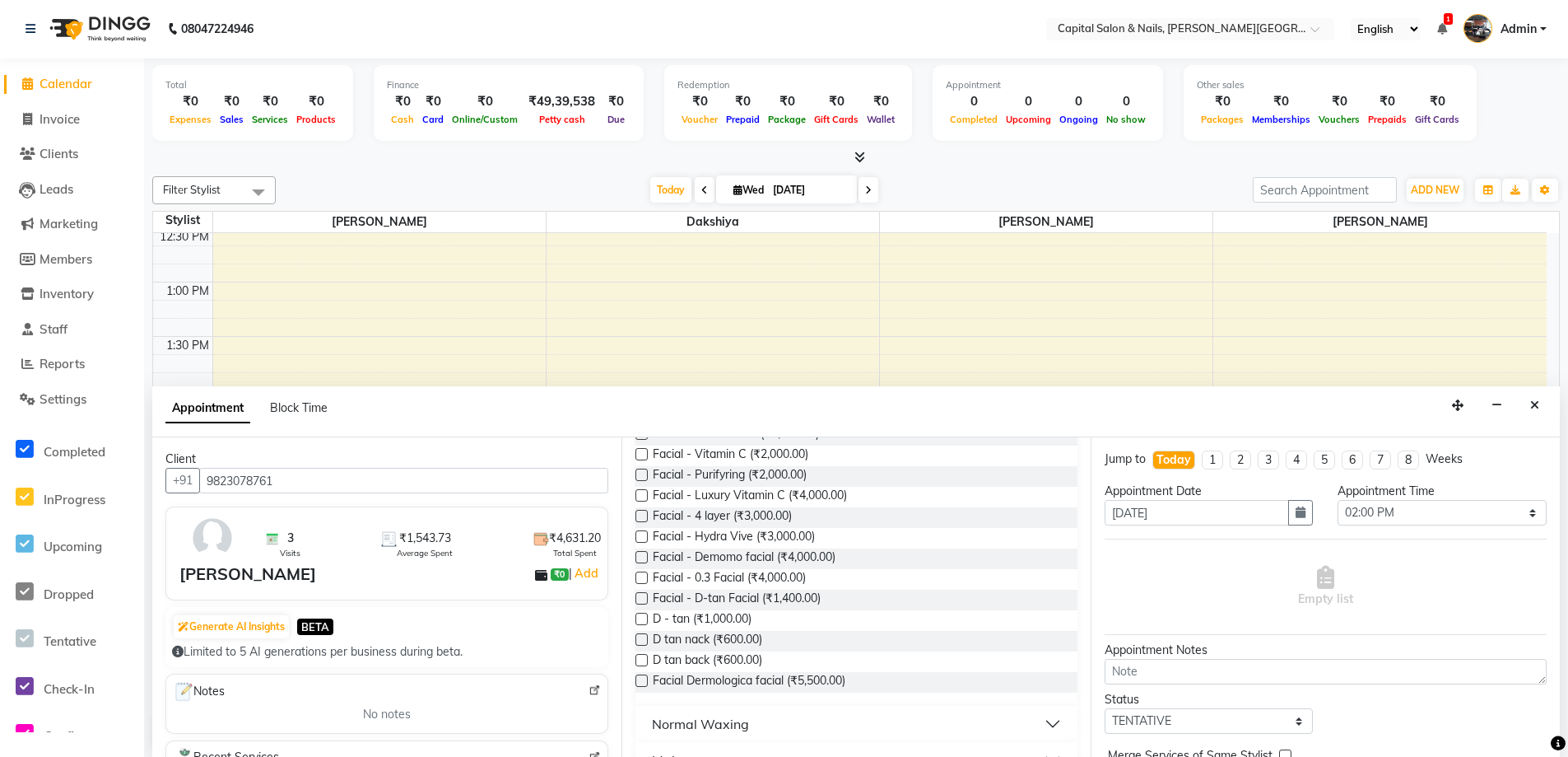
click at [637, 576] on label at bounding box center [641, 578] width 12 height 12
click at [637, 576] on input "checkbox" at bounding box center [640, 579] width 11 height 11
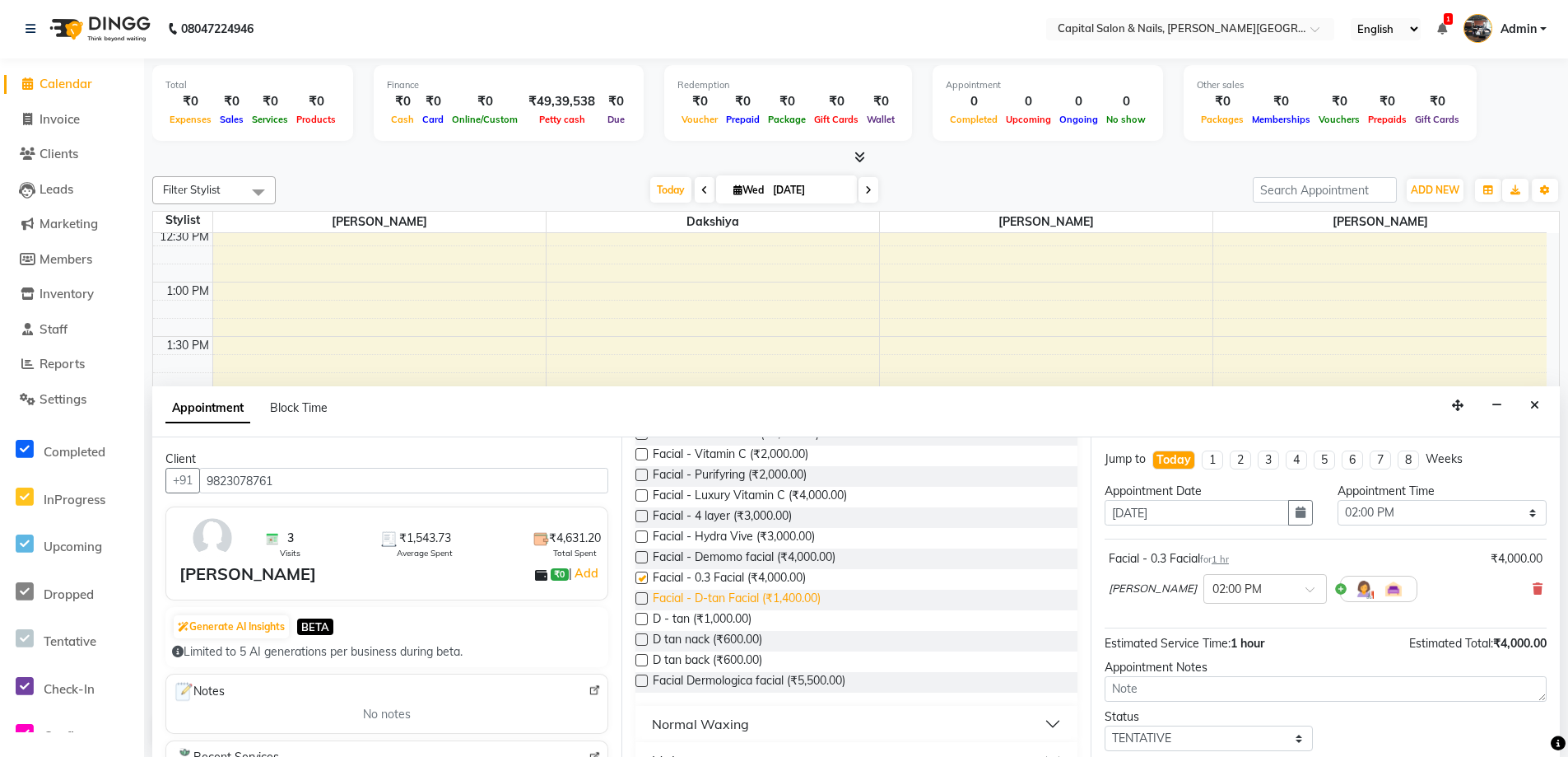
checkbox input "false"
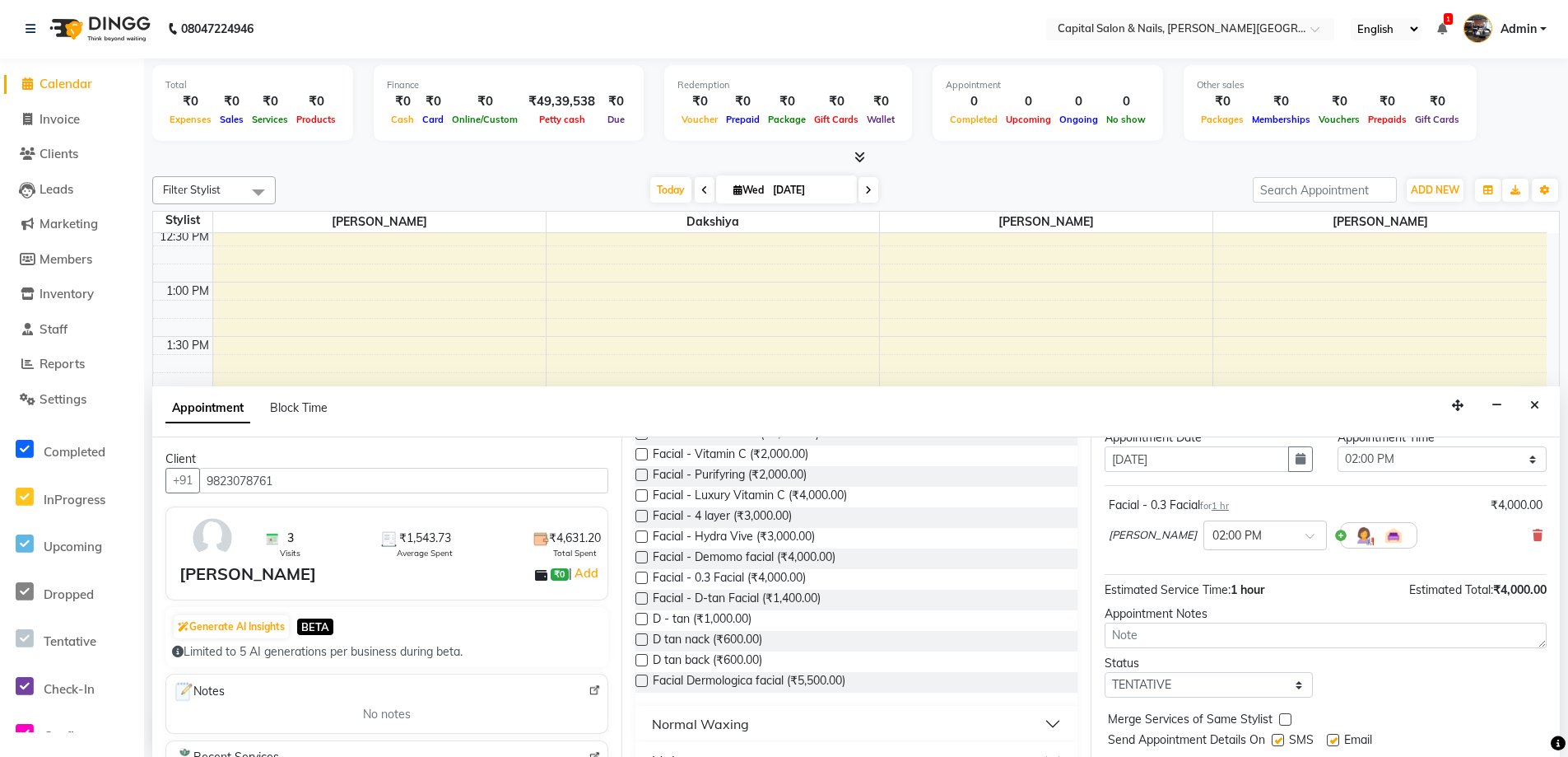
scroll to position [98, 0]
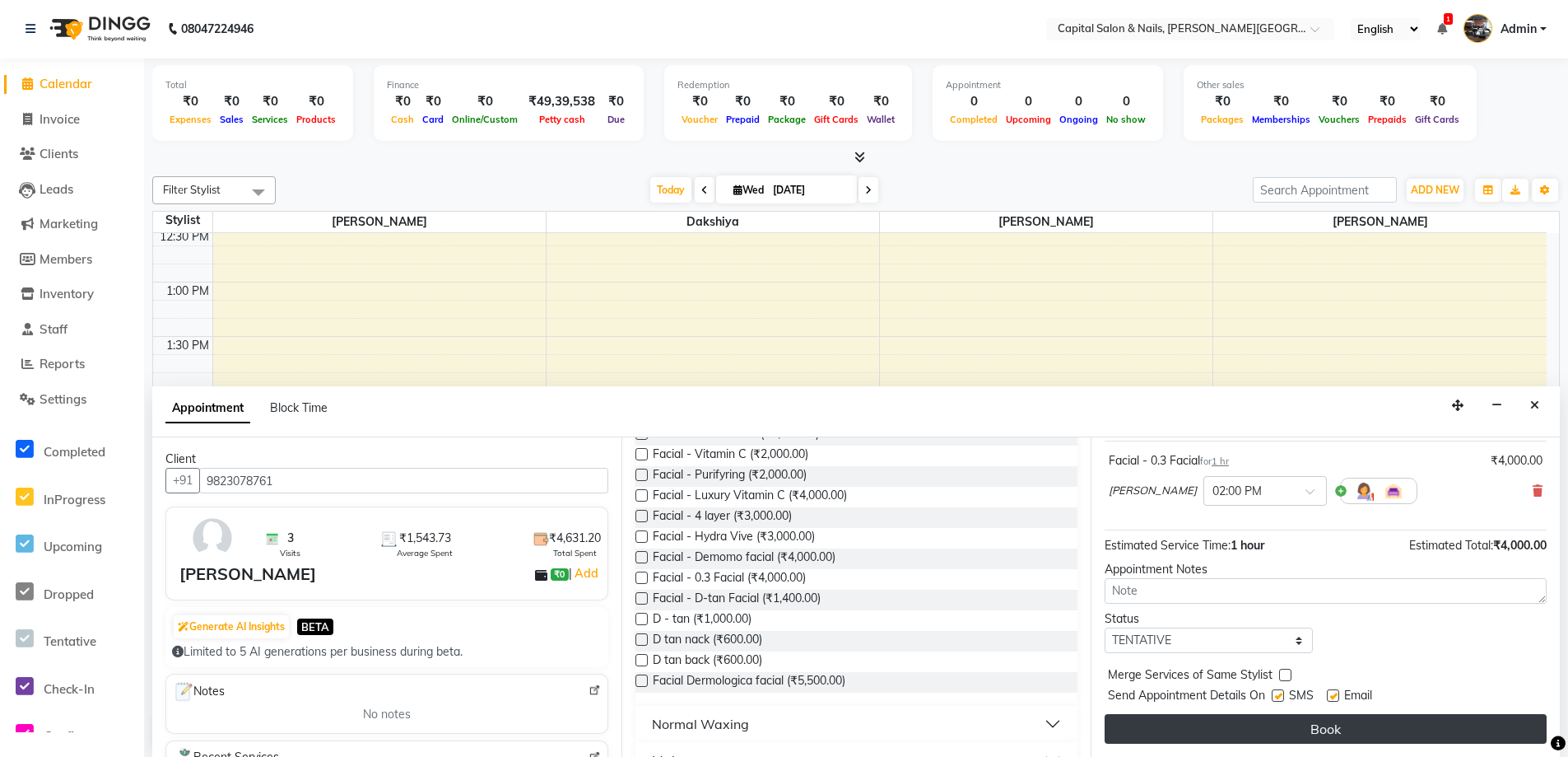
click at [1333, 725] on button "Book" at bounding box center [1326, 729] width 442 height 30
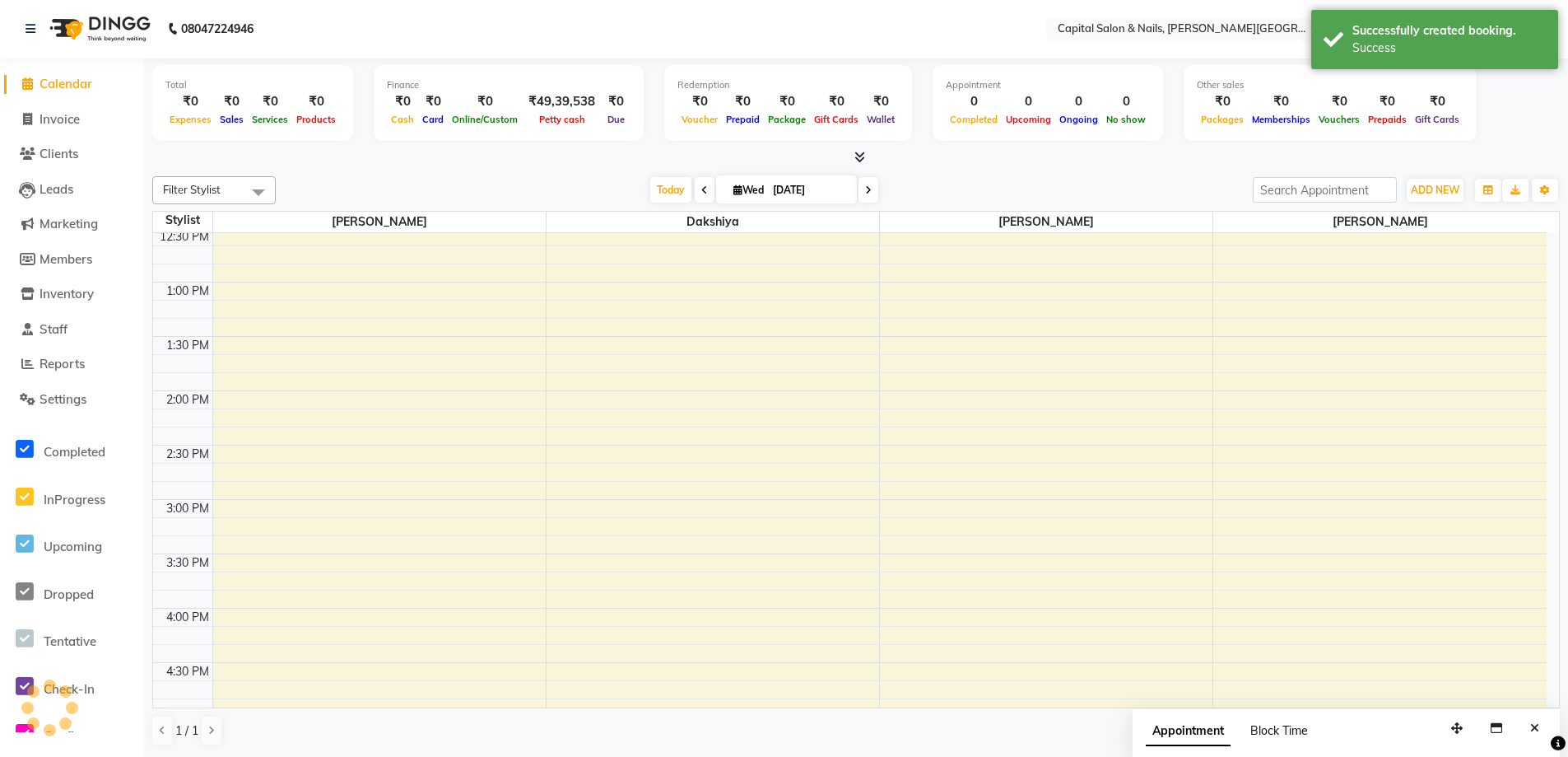
scroll to position [0, 0]
